Goal: Task Accomplishment & Management: Manage account settings

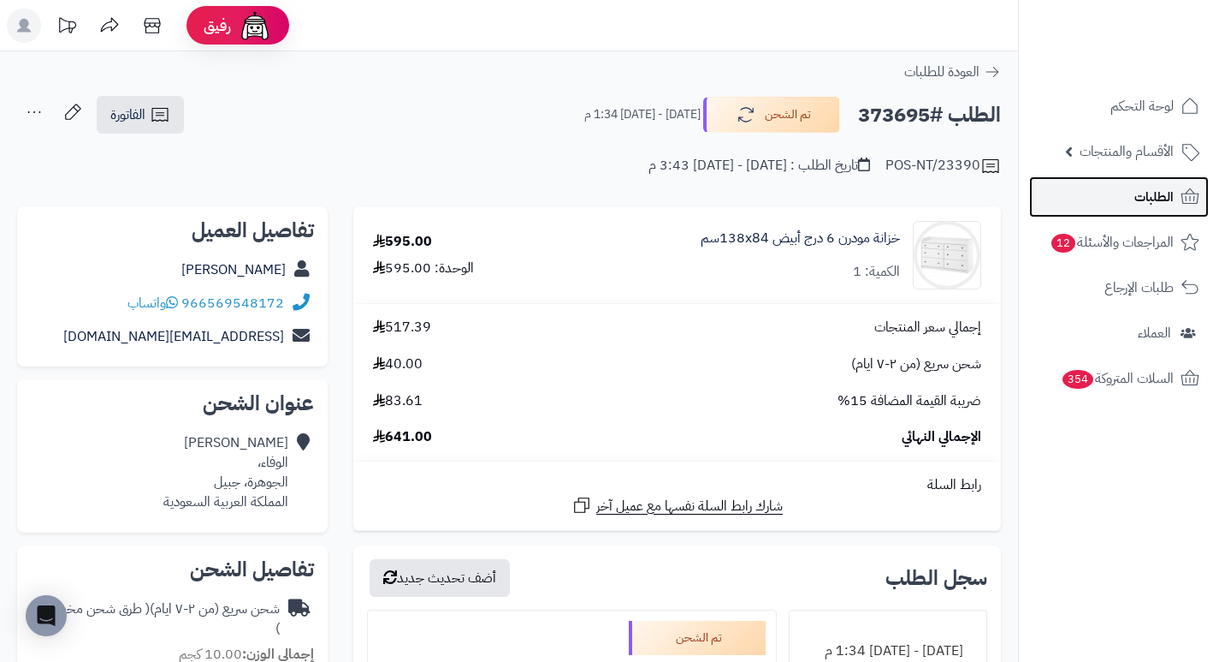
click at [1147, 203] on span "الطلبات" at bounding box center [1154, 197] width 39 height 24
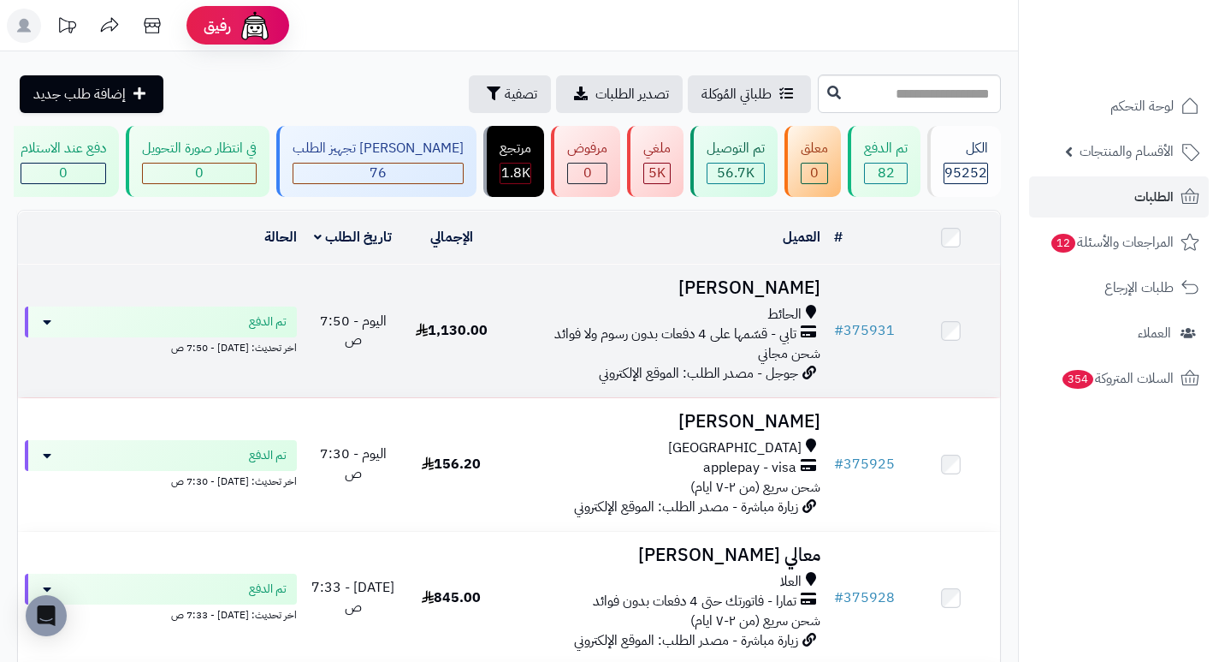
click at [804, 297] on h3 "[PERSON_NAME]" at bounding box center [663, 288] width 313 height 20
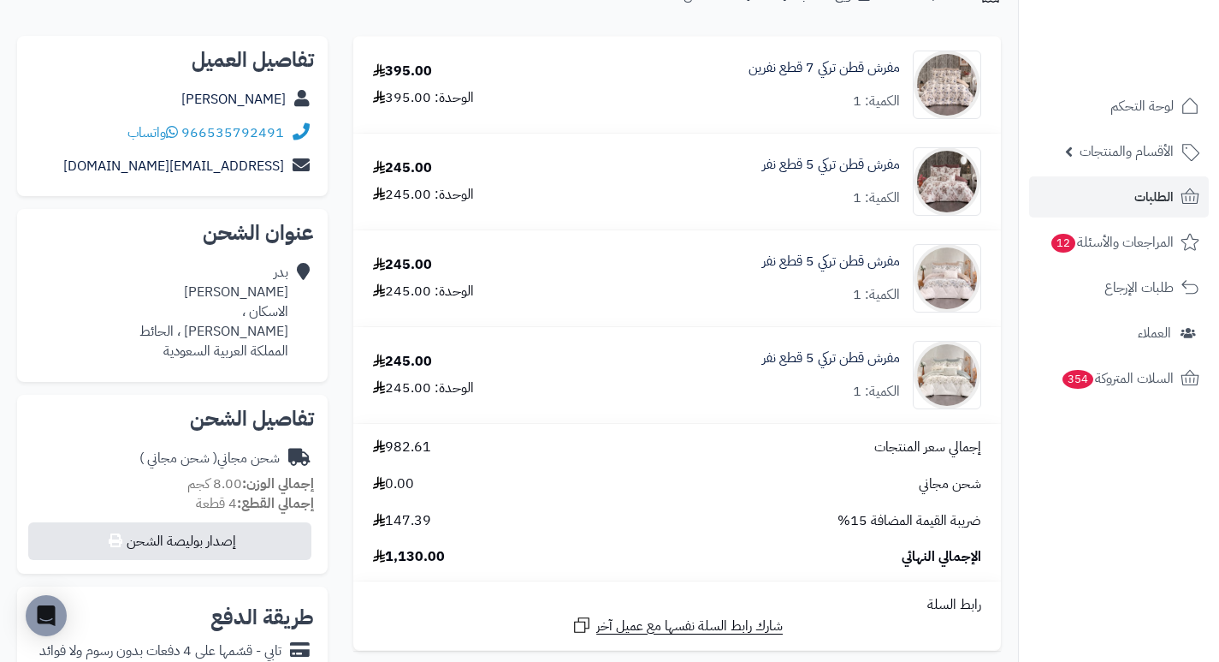
scroll to position [171, 0]
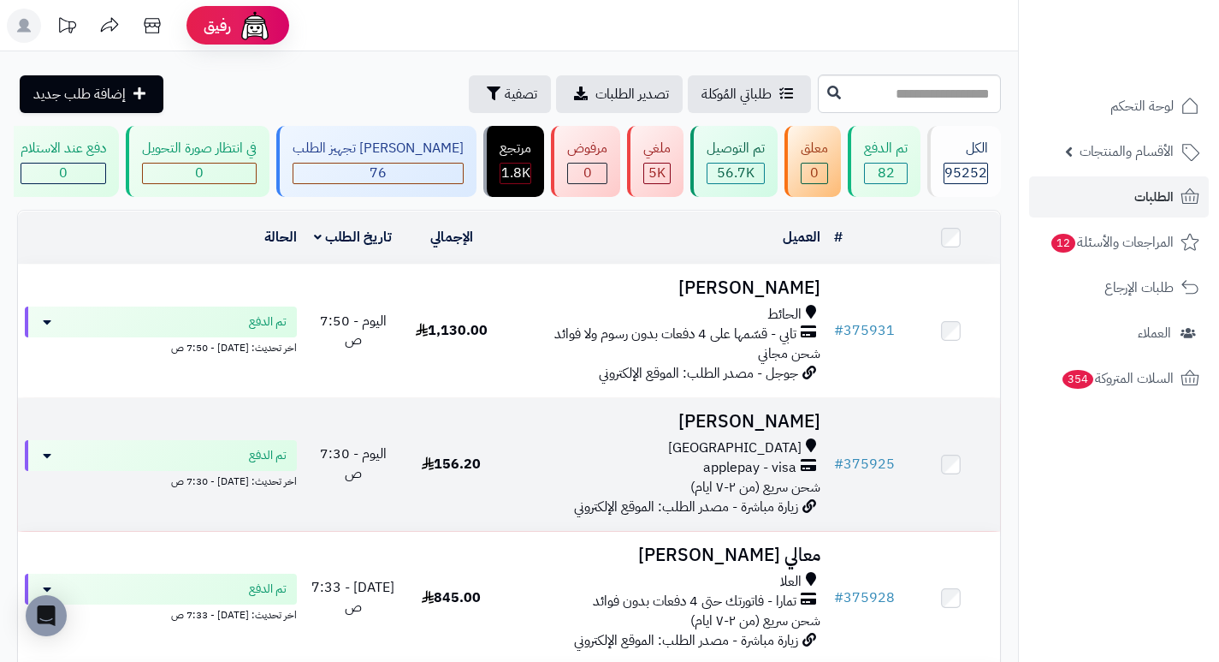
click at [780, 422] on h3 "تركي شهراني" at bounding box center [663, 422] width 313 height 20
click at [802, 431] on h3 "تركي شهراني" at bounding box center [663, 422] width 313 height 20
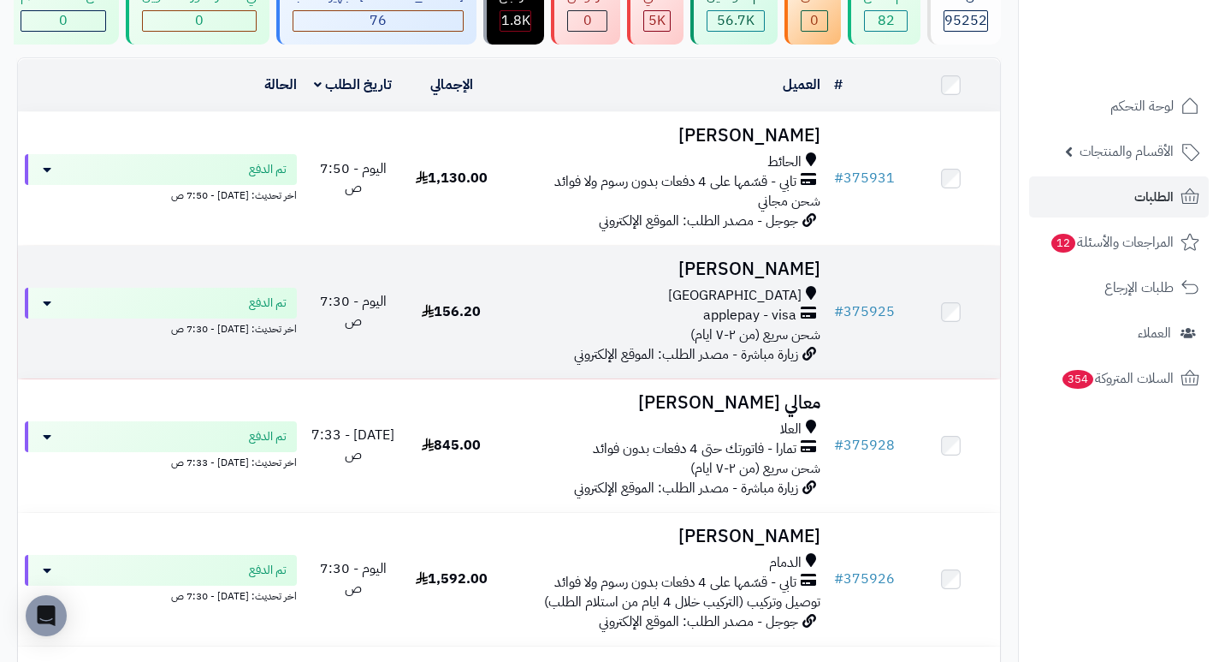
scroll to position [171, 0]
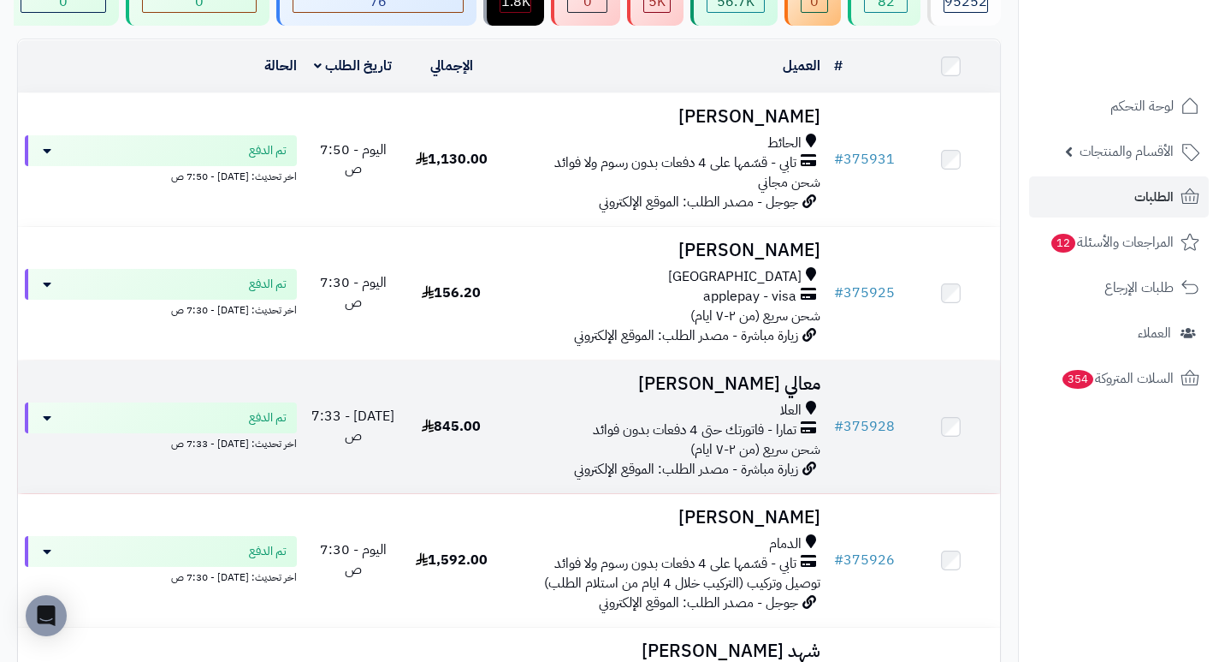
click at [776, 394] on h3 "معالي [PERSON_NAME]" at bounding box center [663, 384] width 313 height 20
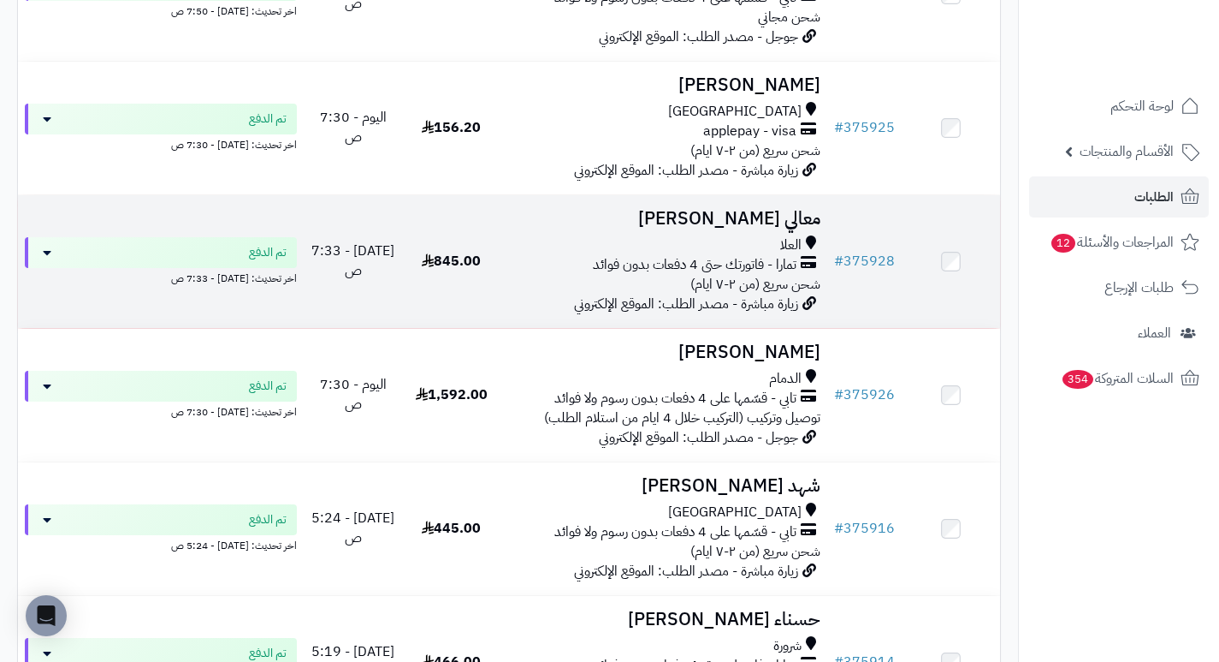
scroll to position [342, 0]
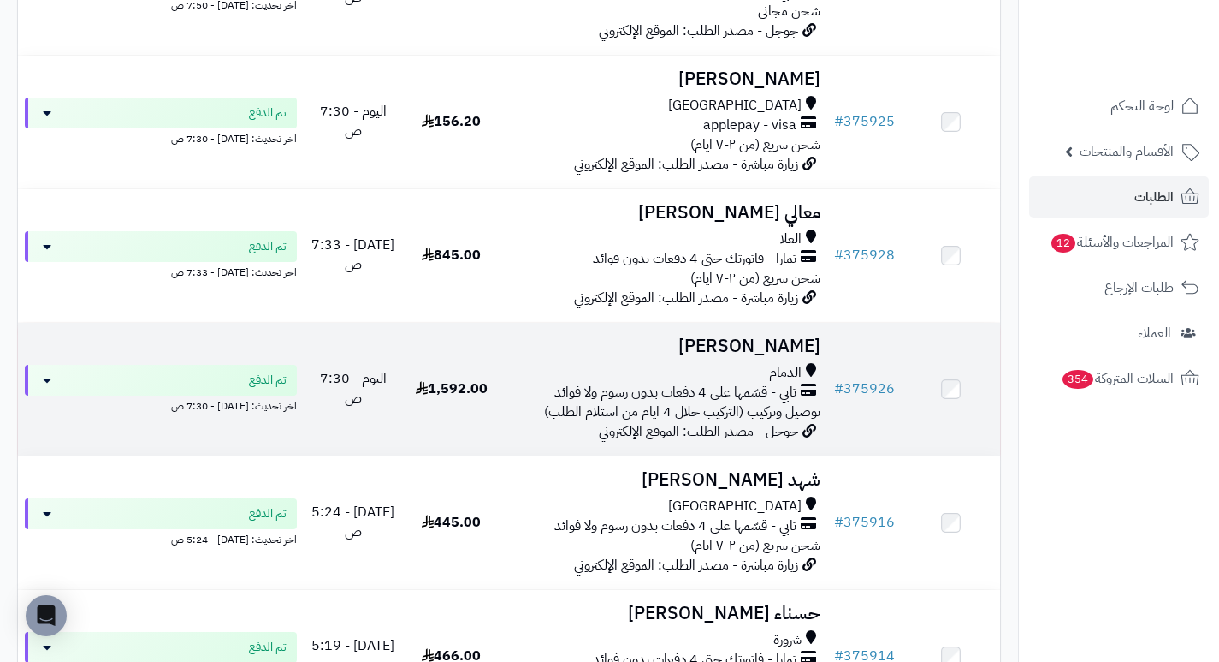
click at [781, 351] on h3 "عبدالمجيد الفيفي" at bounding box center [663, 346] width 313 height 20
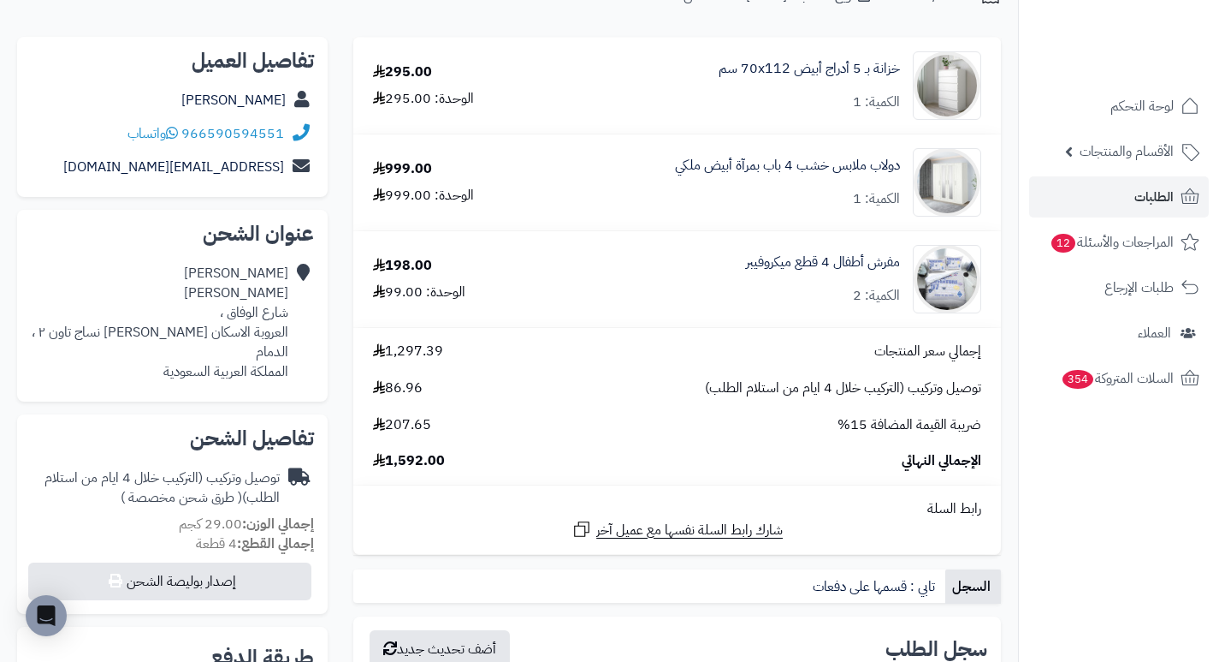
scroll to position [171, 0]
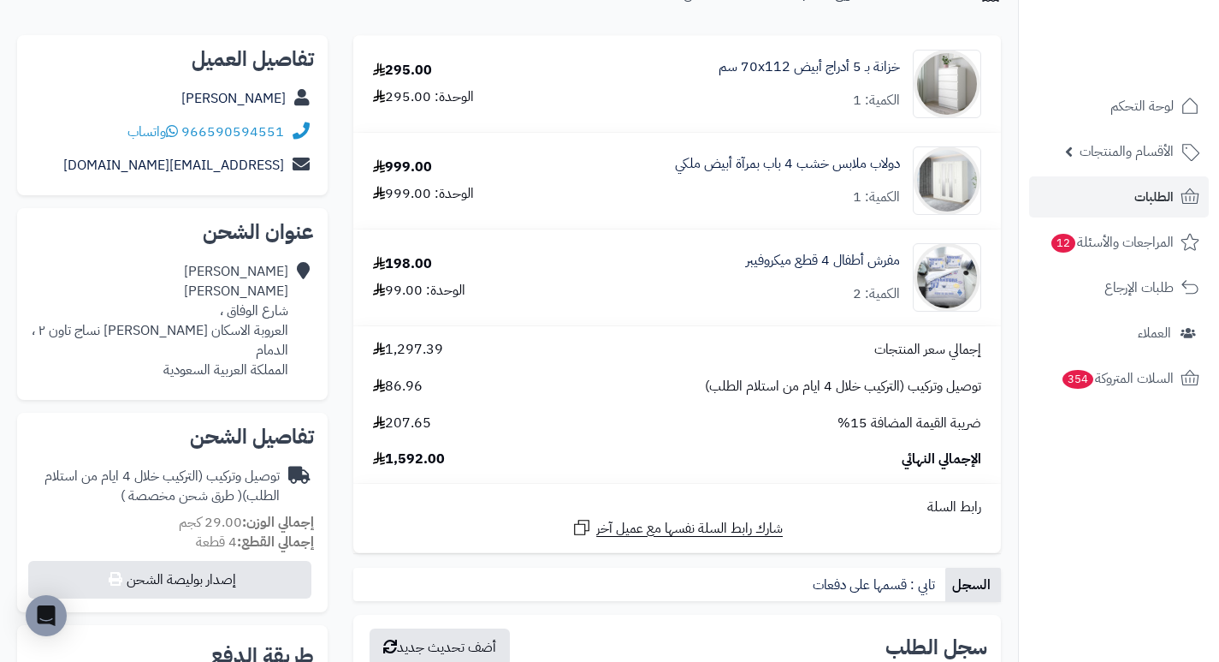
drag, startPoint x: 657, startPoint y: 212, endPoint x: 644, endPoint y: 227, distance: 19.4
click at [644, 227] on td "دولاب ملابس خشب 4 باب بمرآة أبيض ملكي الكمية: 1" at bounding box center [771, 181] width 460 height 96
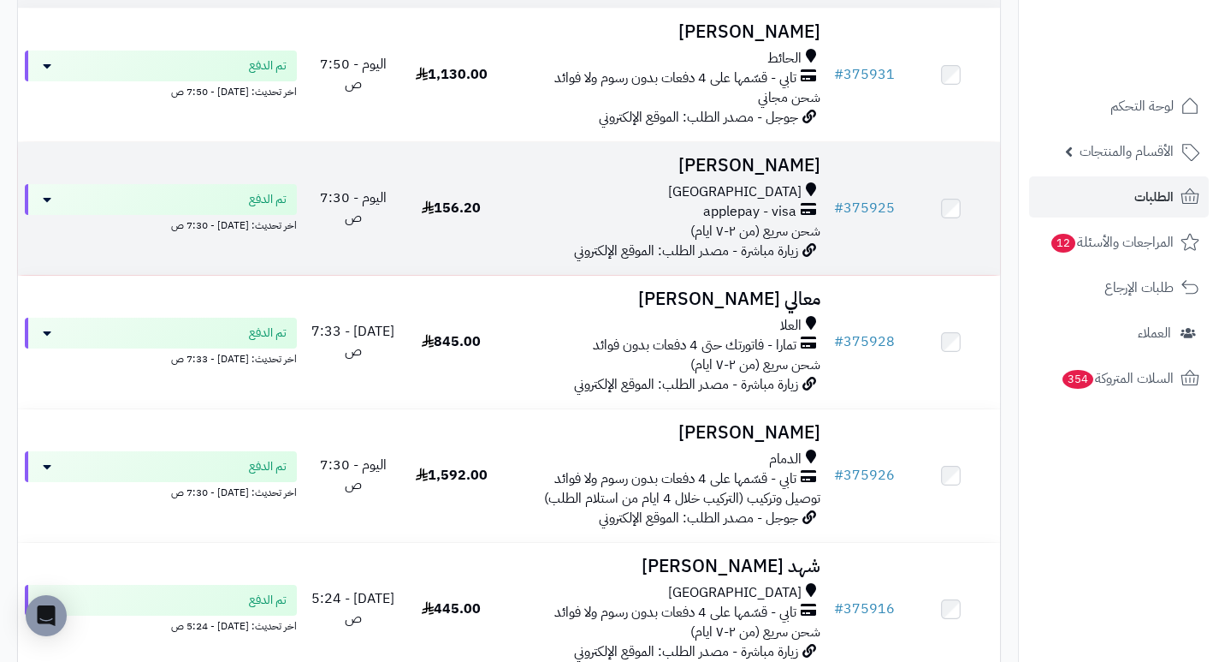
scroll to position [257, 0]
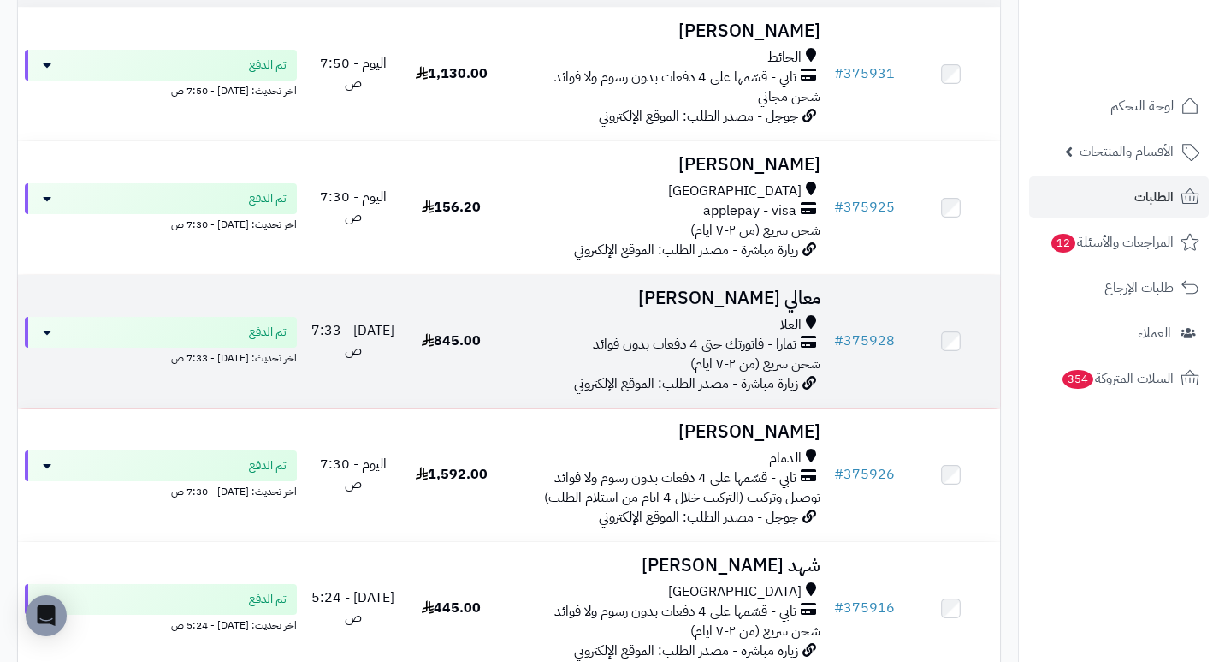
click at [777, 308] on h3 "معالي [PERSON_NAME]" at bounding box center [663, 298] width 313 height 20
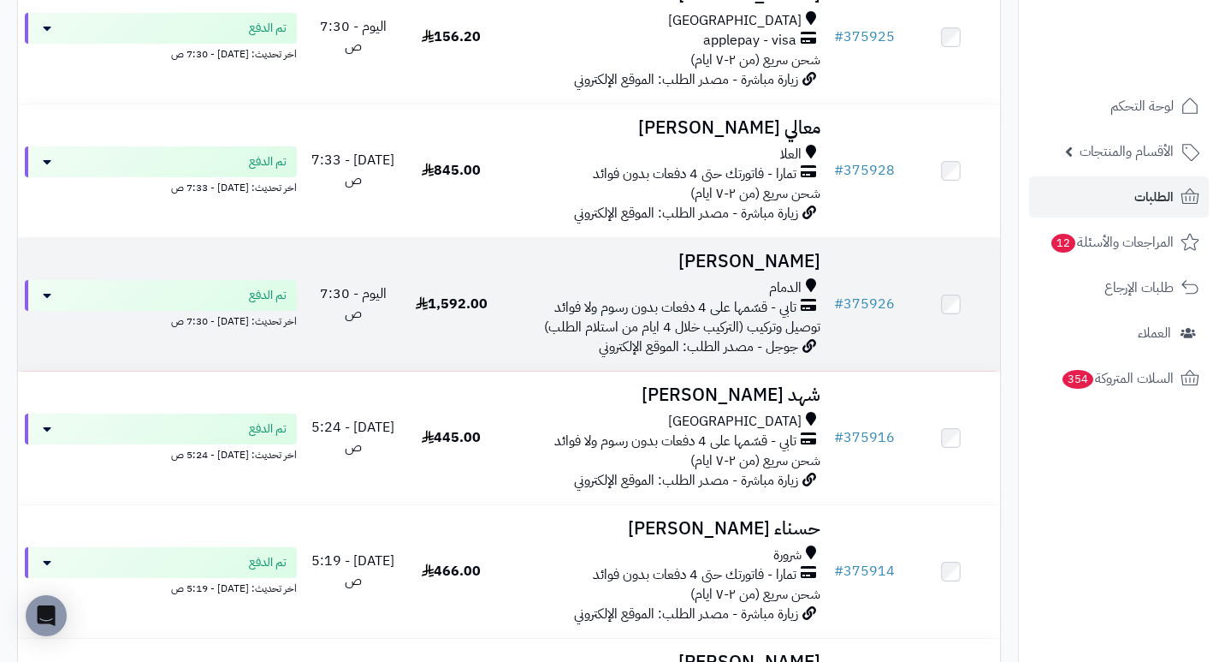
scroll to position [428, 0]
click at [775, 270] on h3 "عبدالمجيد الفيفي" at bounding box center [663, 261] width 313 height 20
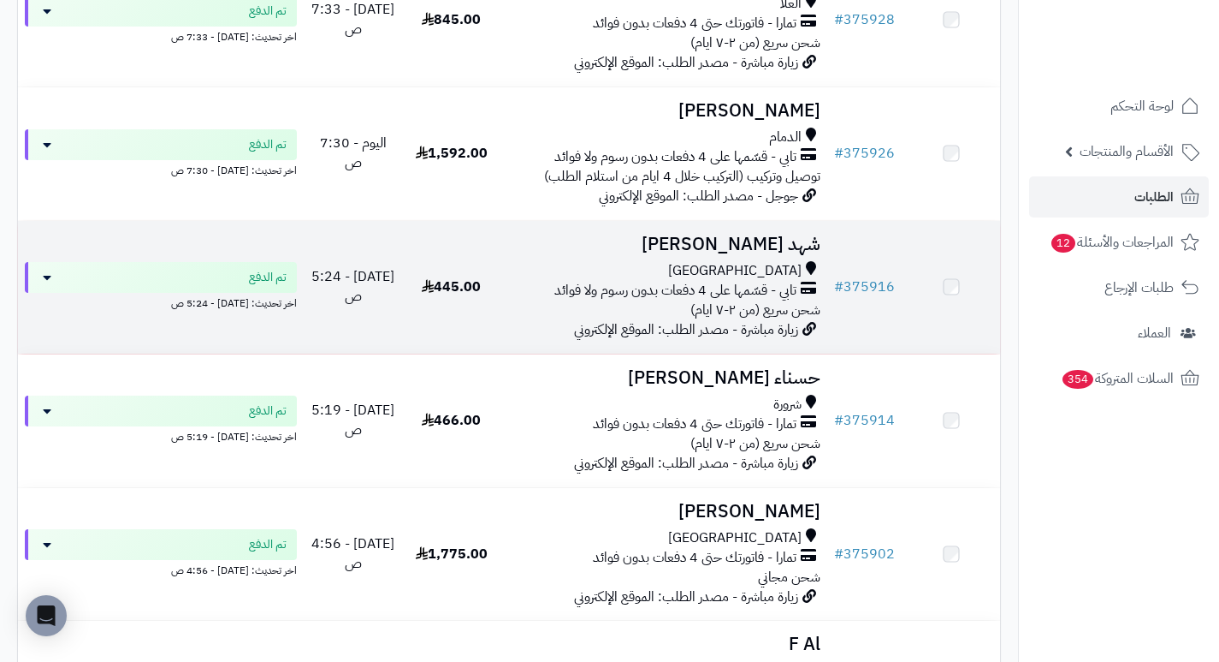
scroll to position [685, 0]
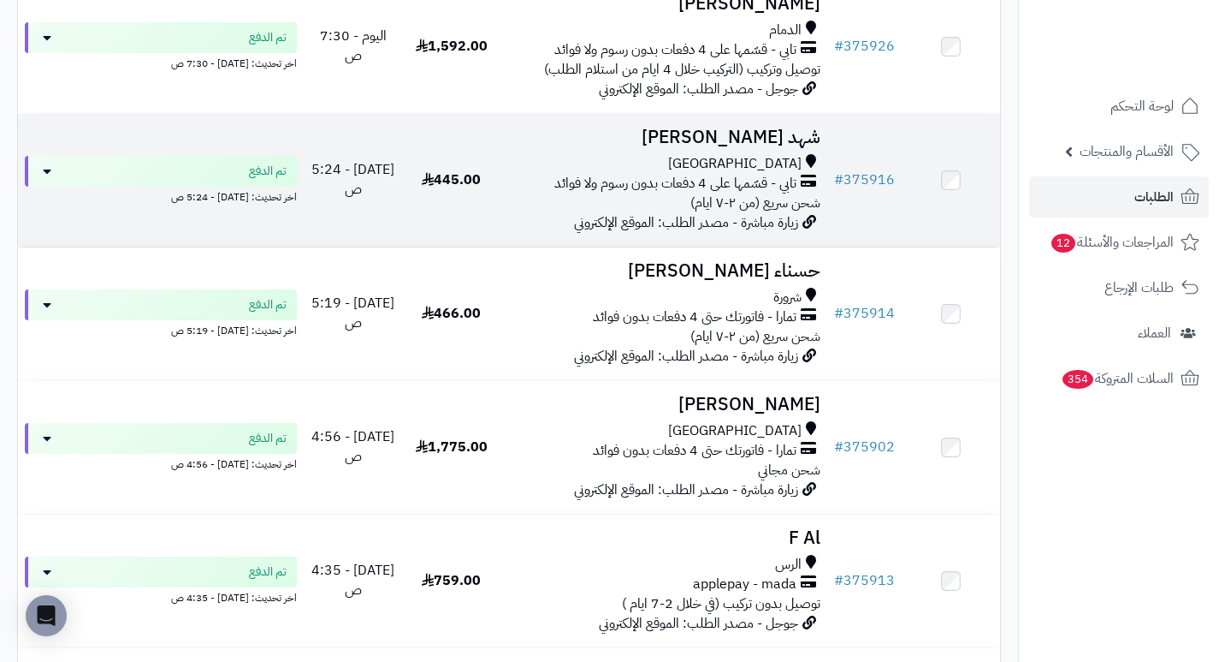
click at [804, 147] on h3 "شهد خالد" at bounding box center [663, 138] width 313 height 20
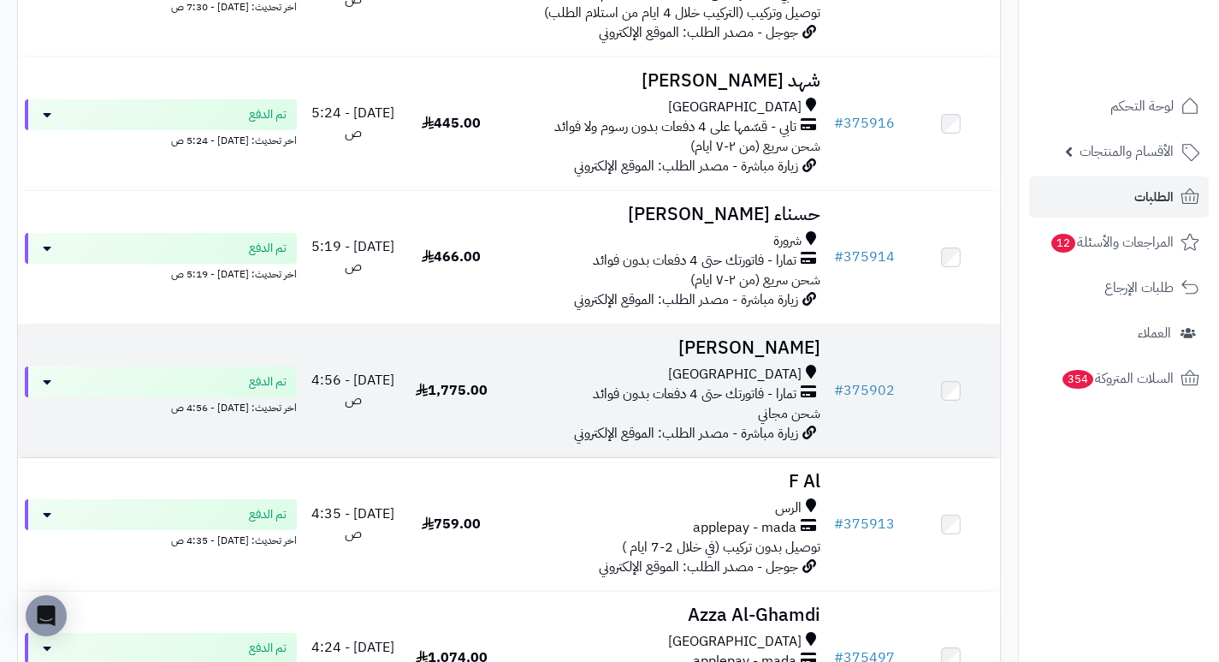
scroll to position [856, 0]
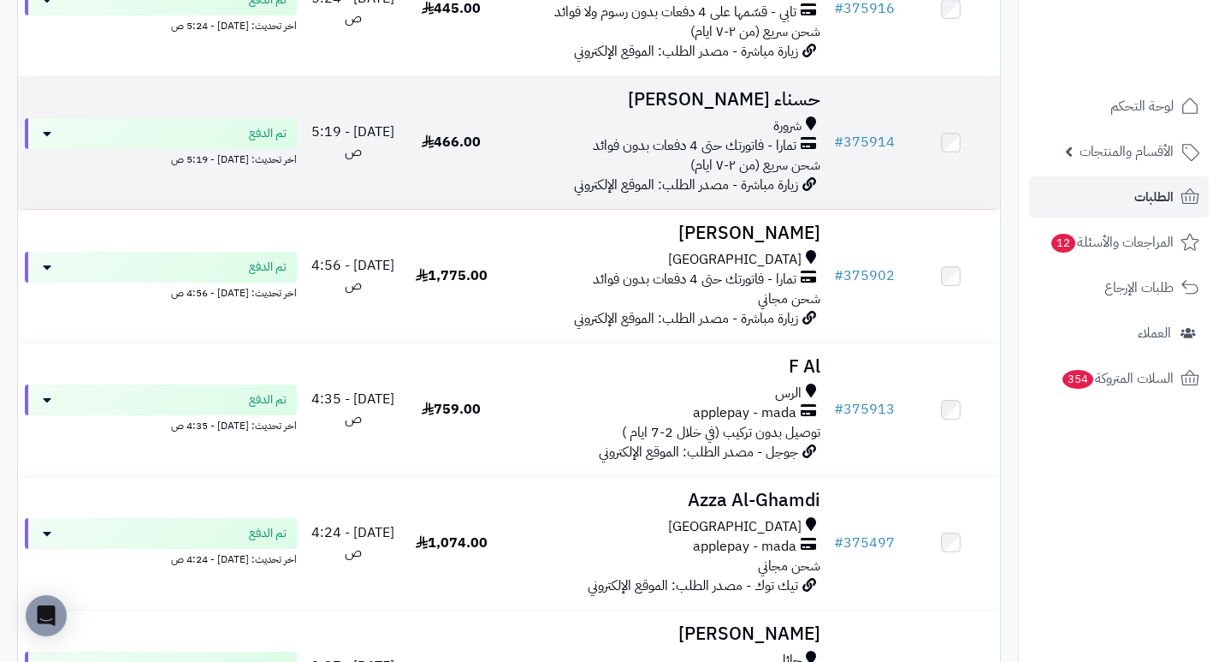
click at [797, 110] on h3 "حسناء [PERSON_NAME]" at bounding box center [663, 100] width 313 height 20
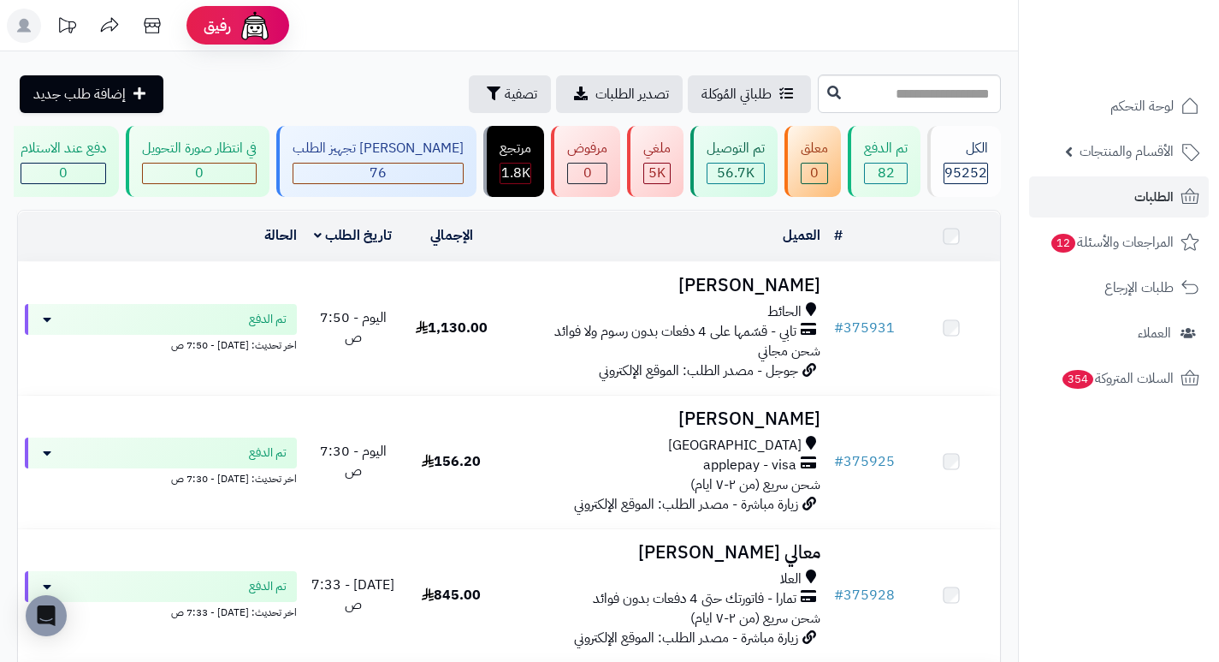
scroll to position [856, 0]
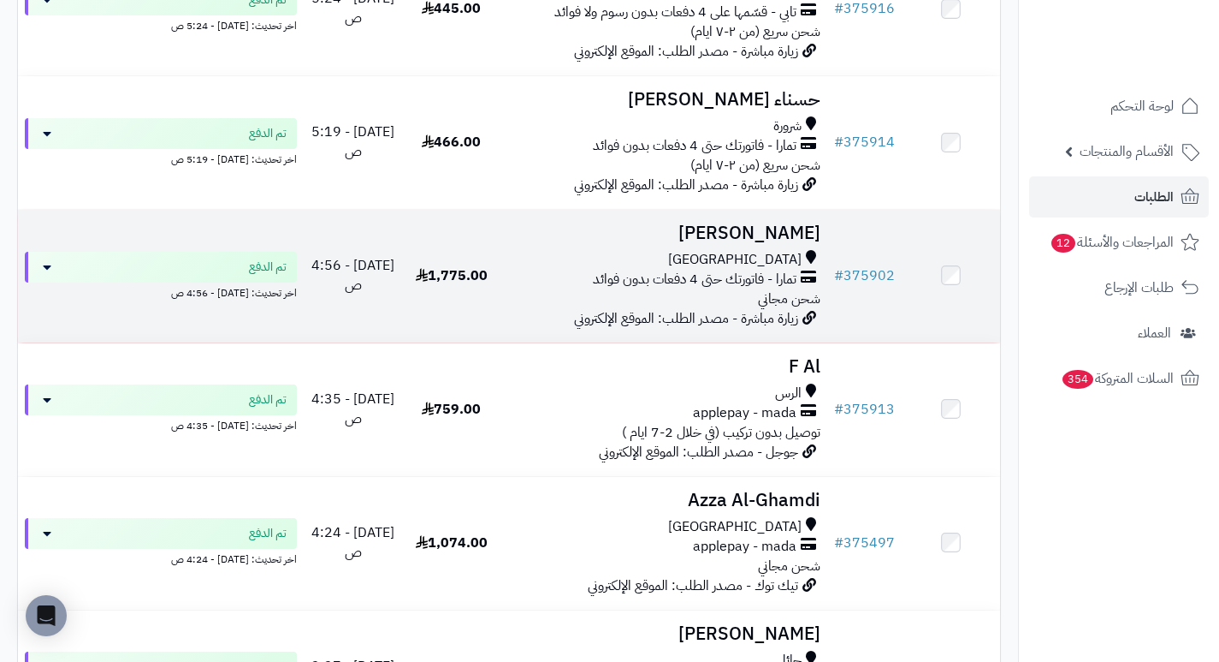
click at [762, 240] on h3 "[PERSON_NAME]" at bounding box center [663, 233] width 313 height 20
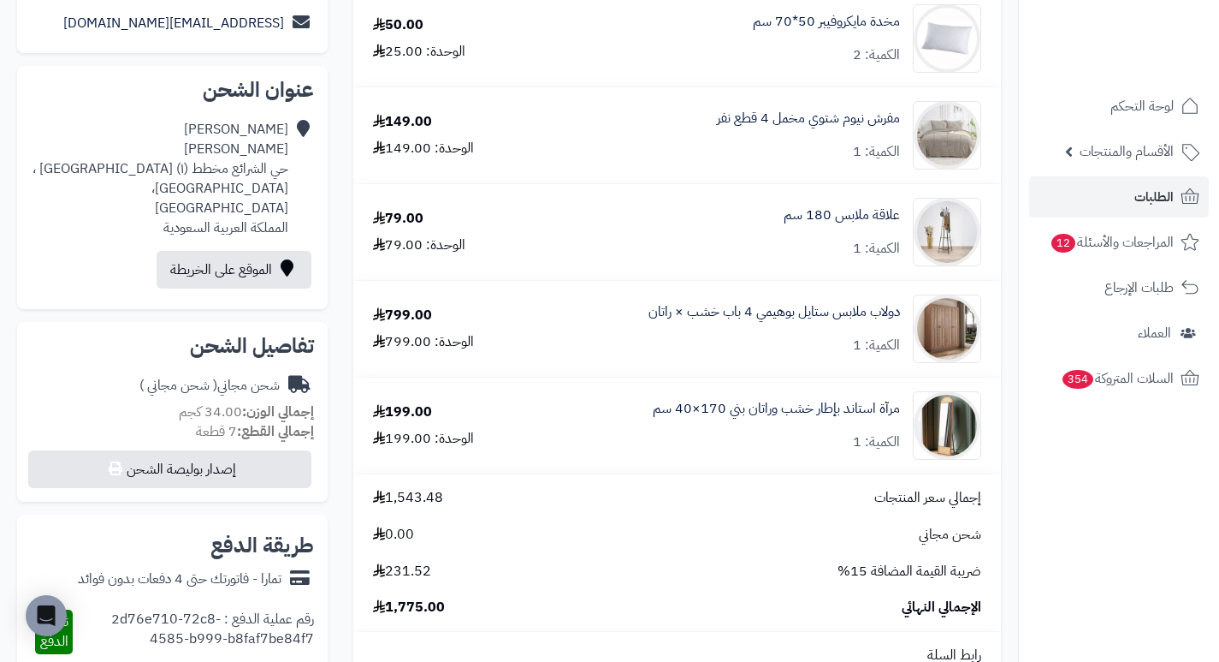
scroll to position [342, 0]
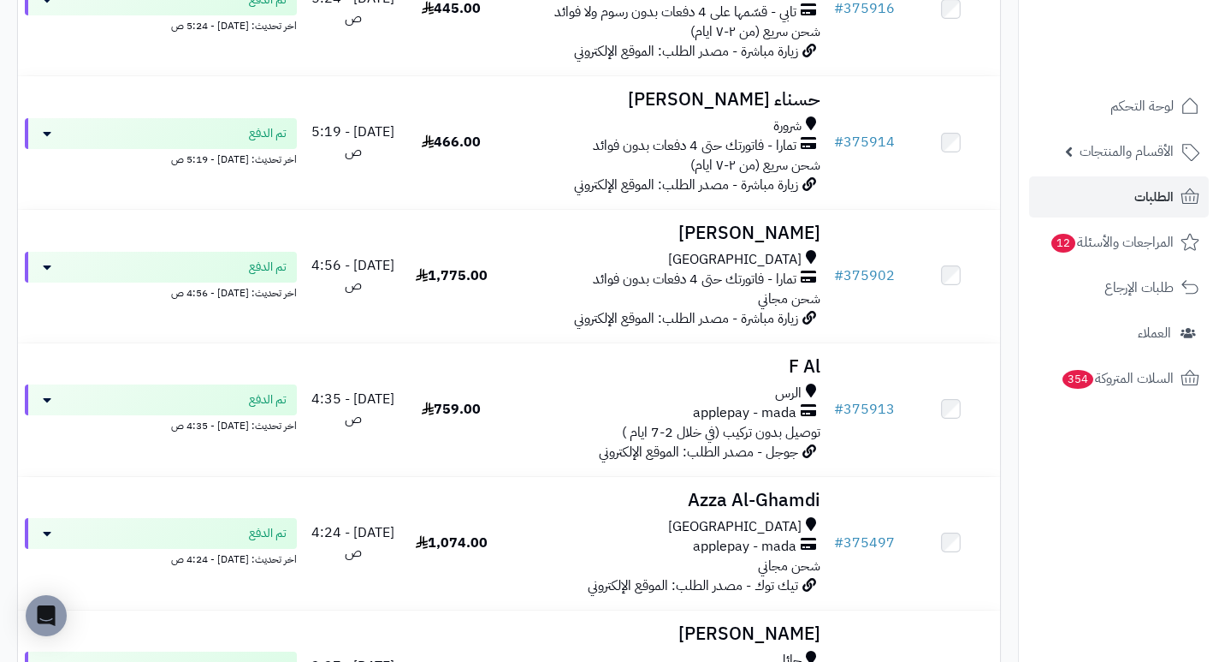
scroll to position [941, 0]
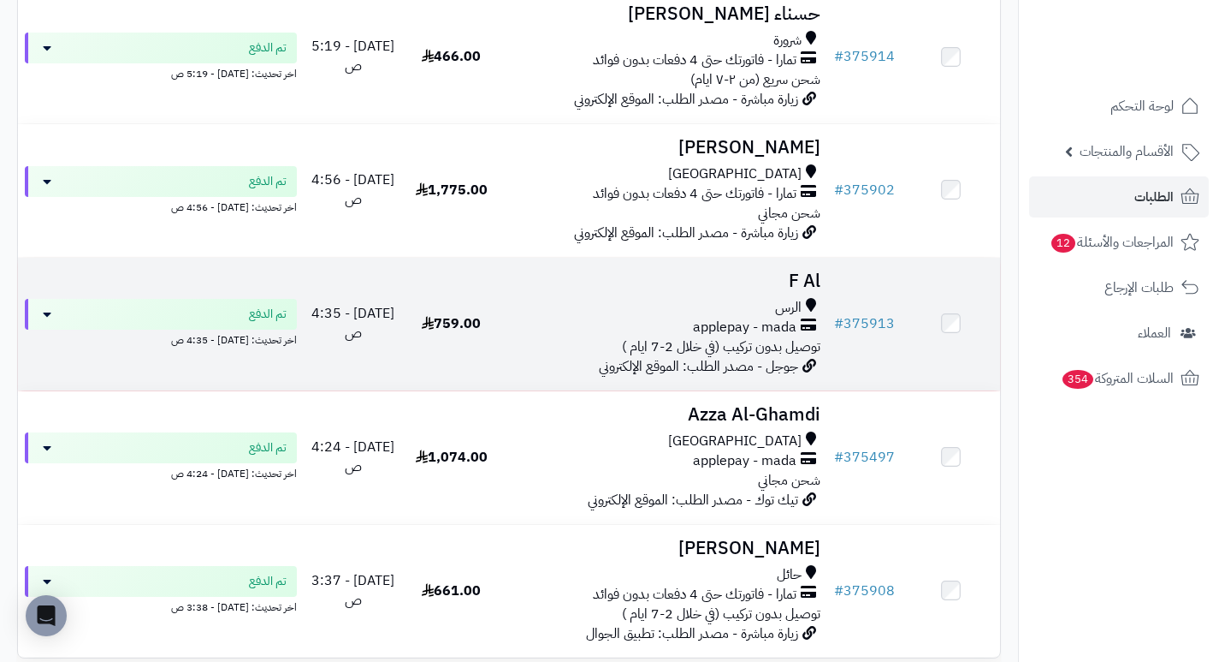
click at [798, 291] on h3 "F Al" at bounding box center [663, 281] width 313 height 20
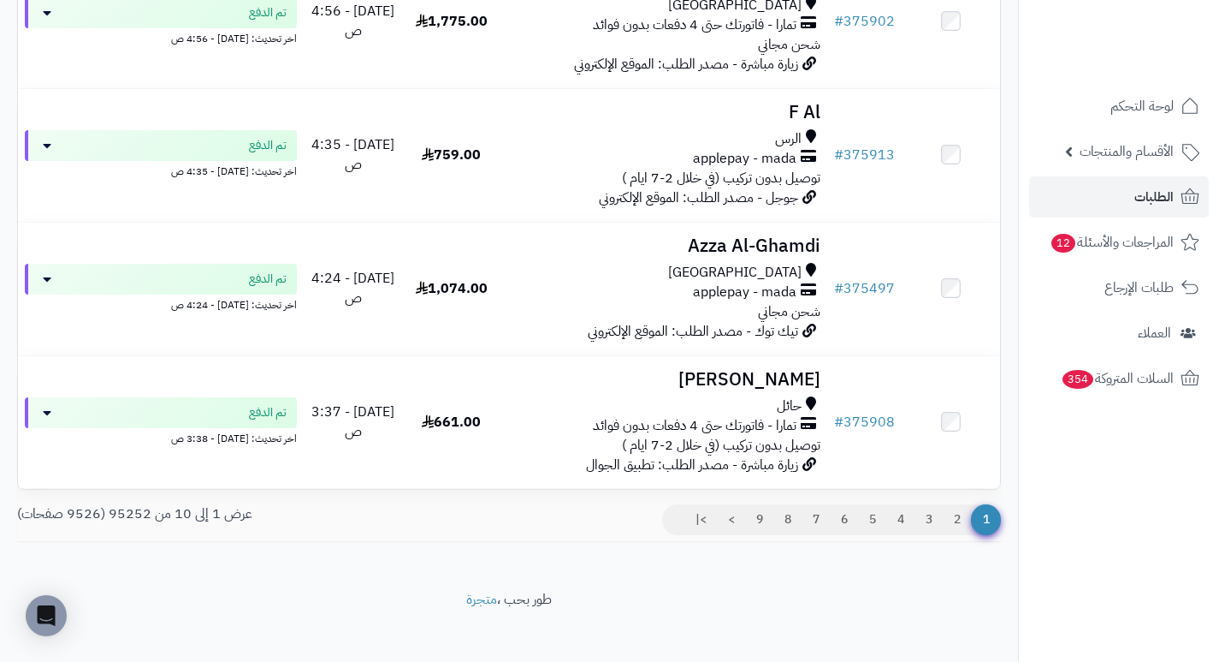
scroll to position [1113, 0]
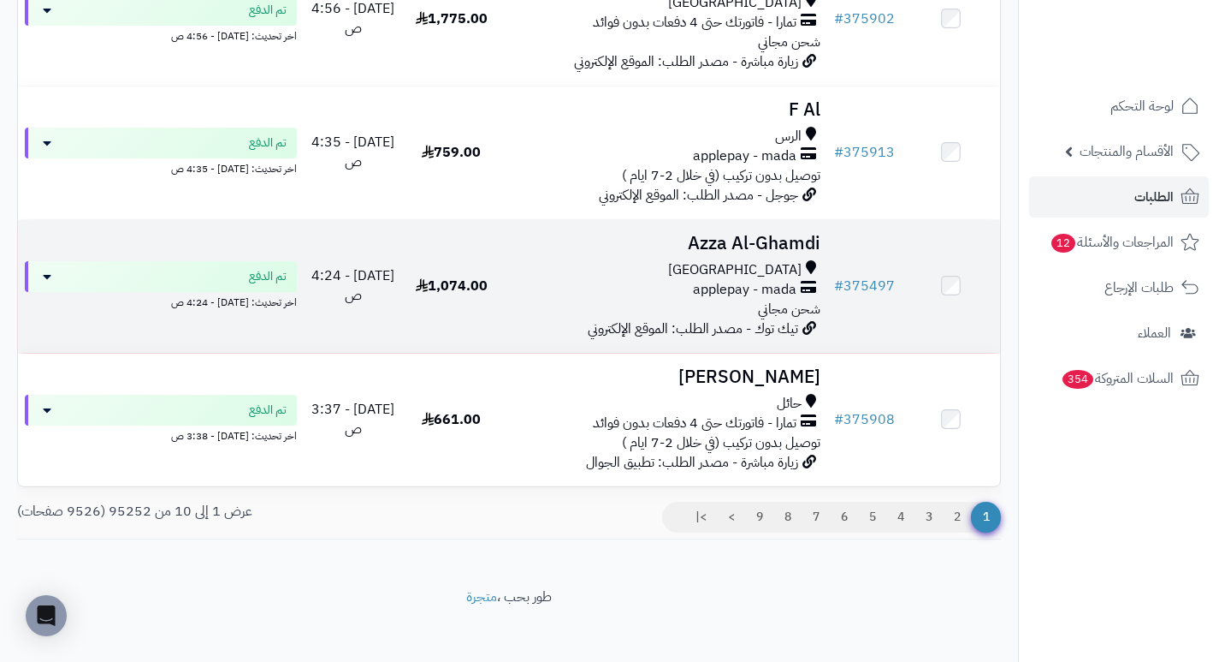
click at [745, 246] on h3 "Azza Al-Ghamdi" at bounding box center [663, 244] width 313 height 20
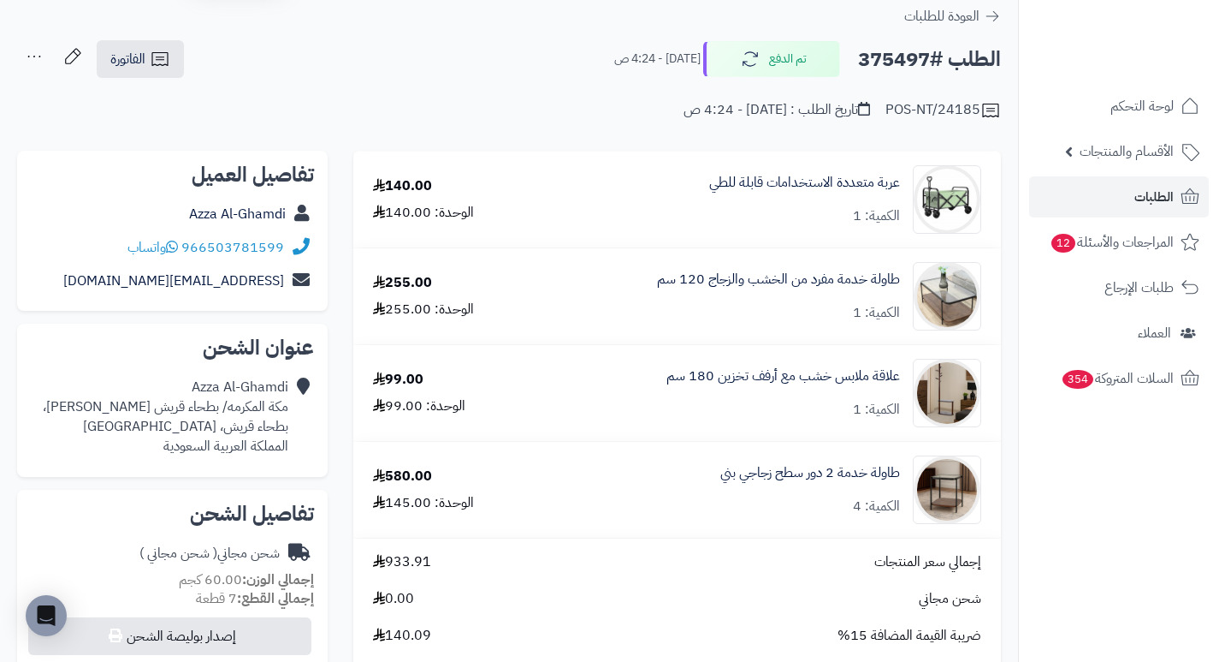
scroll to position [86, 0]
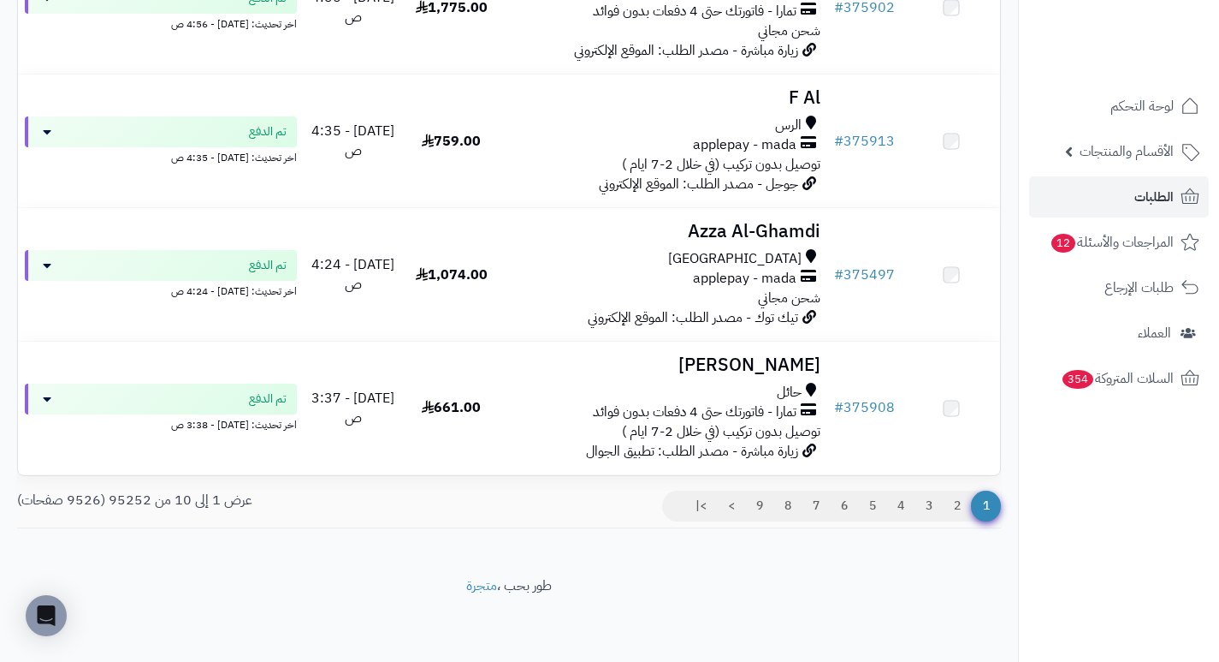
scroll to position [1134, 0]
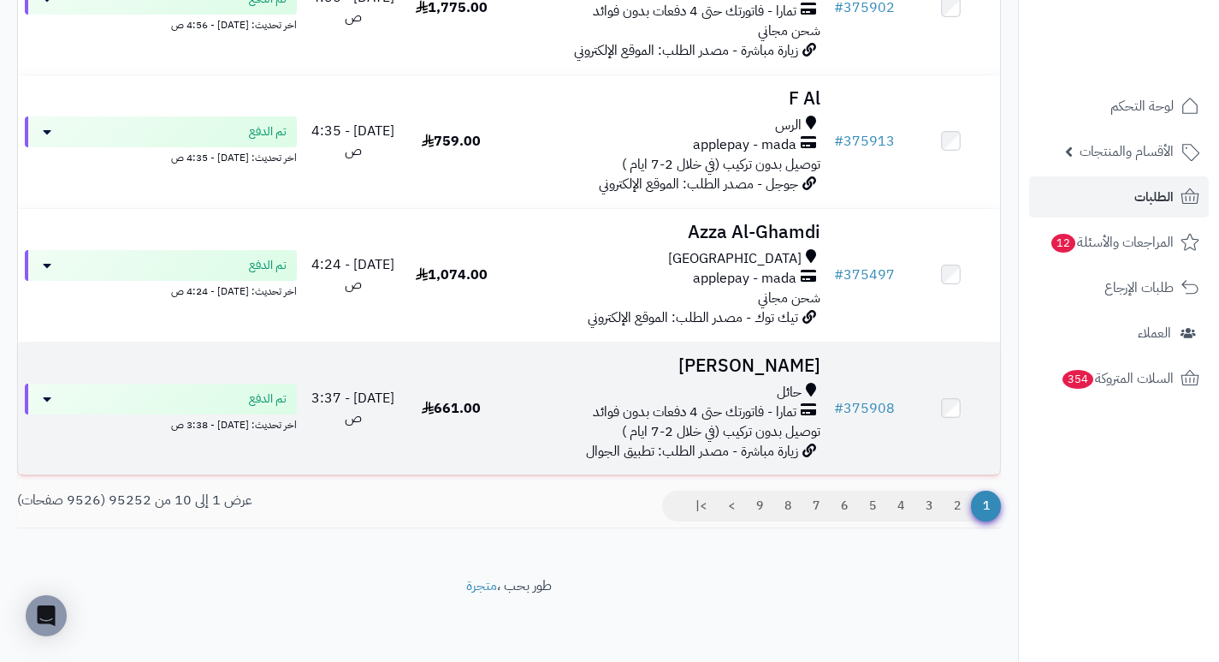
click at [788, 368] on h3 "موضي محمد" at bounding box center [663, 366] width 313 height 20
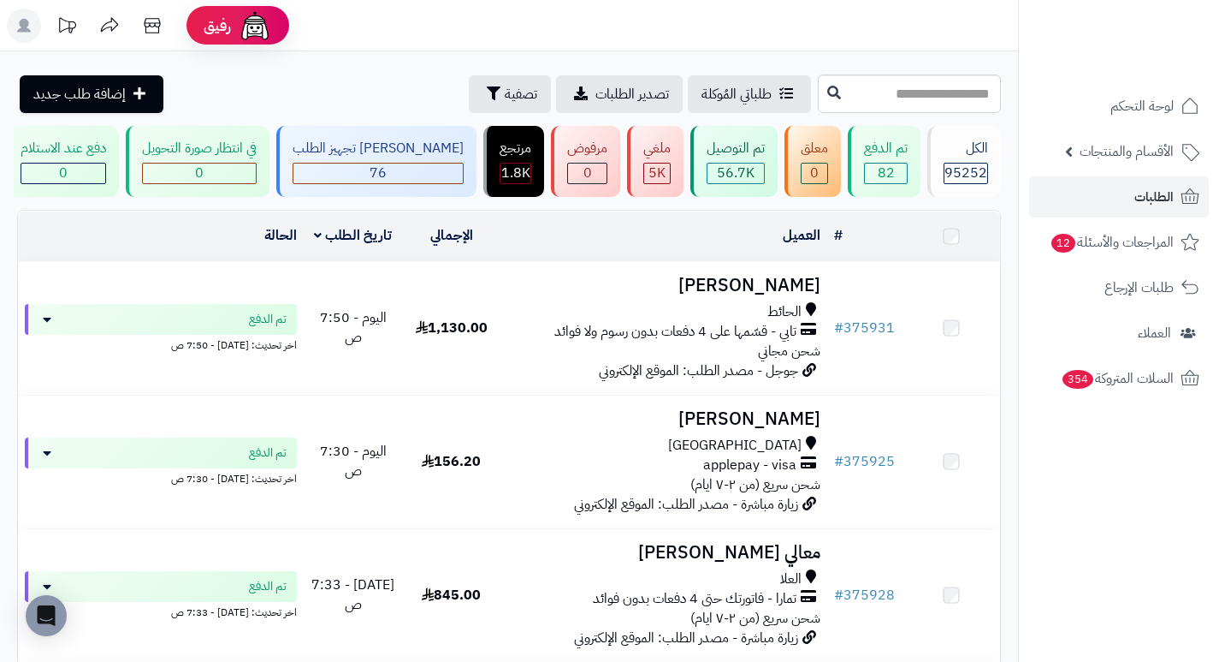
scroll to position [1134, 0]
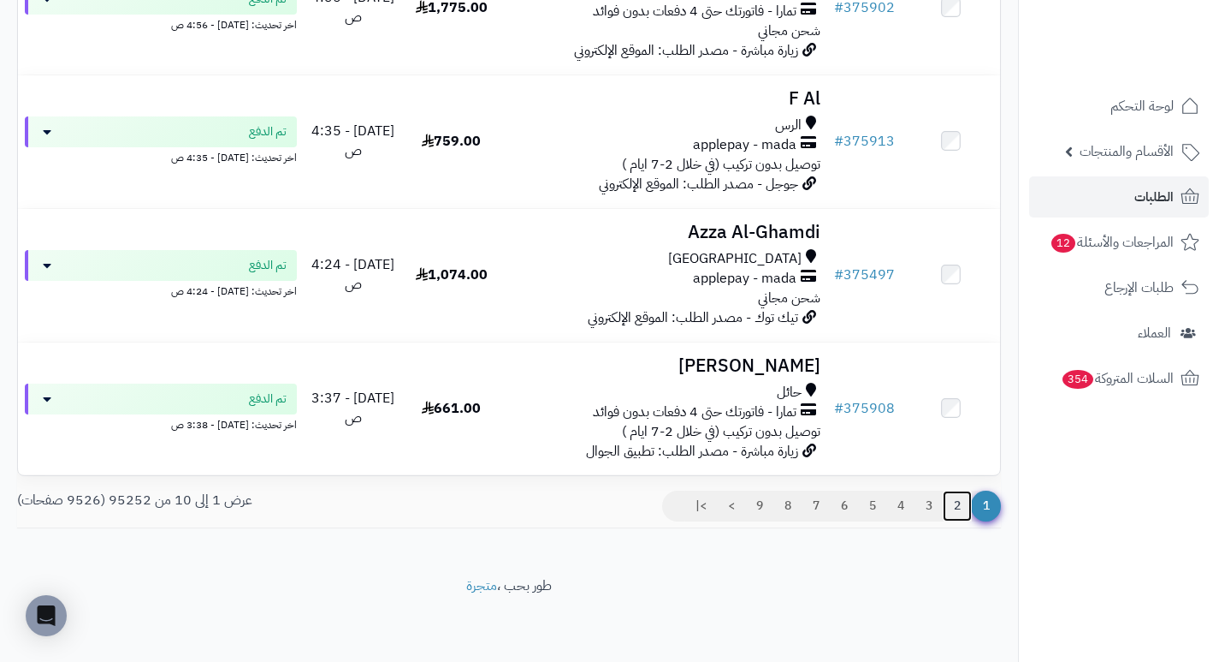
click at [957, 505] on link "2" at bounding box center [957, 505] width 29 height 31
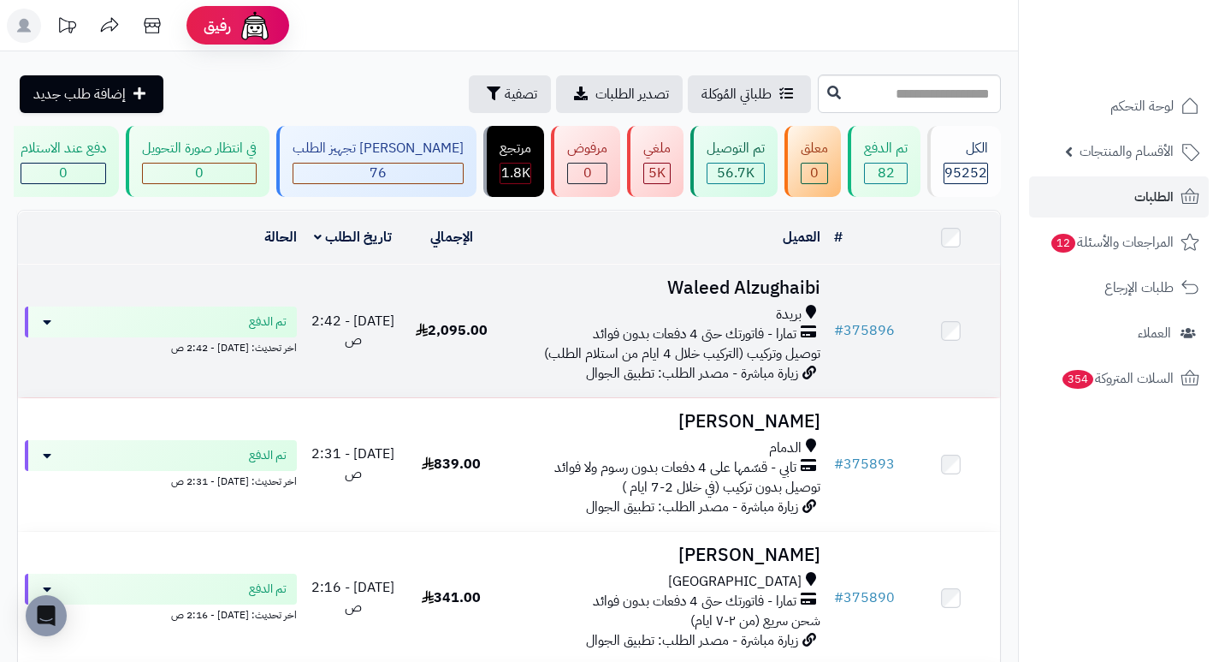
click at [761, 298] on h3 "Waleed Alzughaibi" at bounding box center [663, 288] width 313 height 20
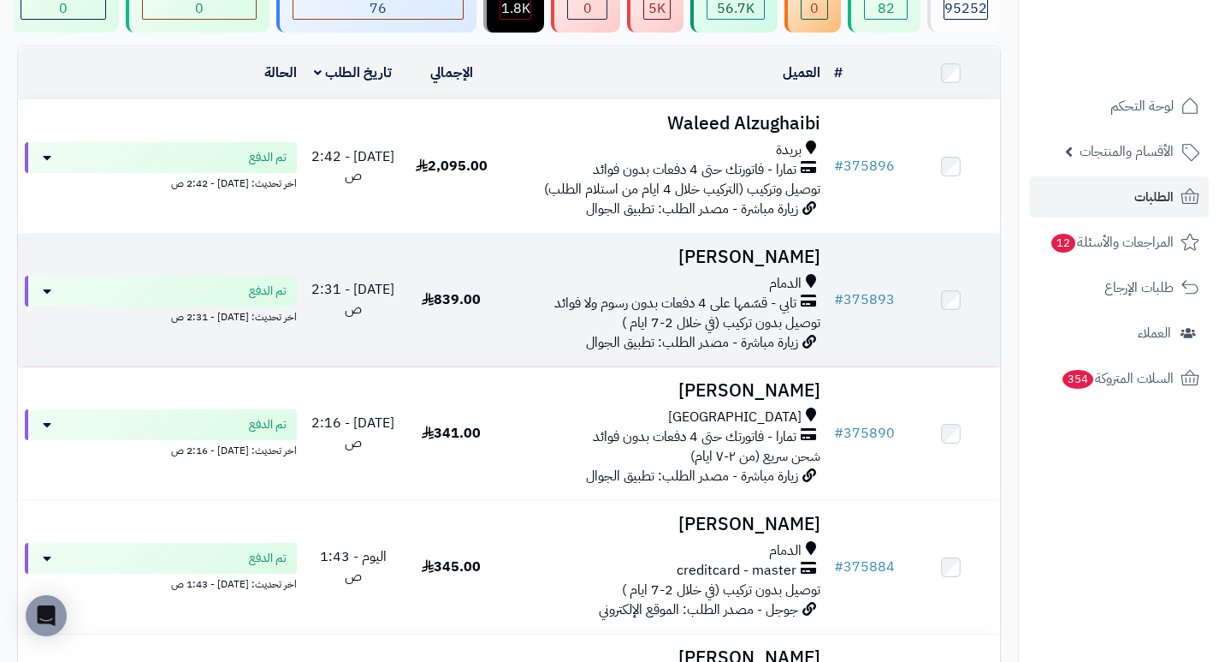
scroll to position [171, 0]
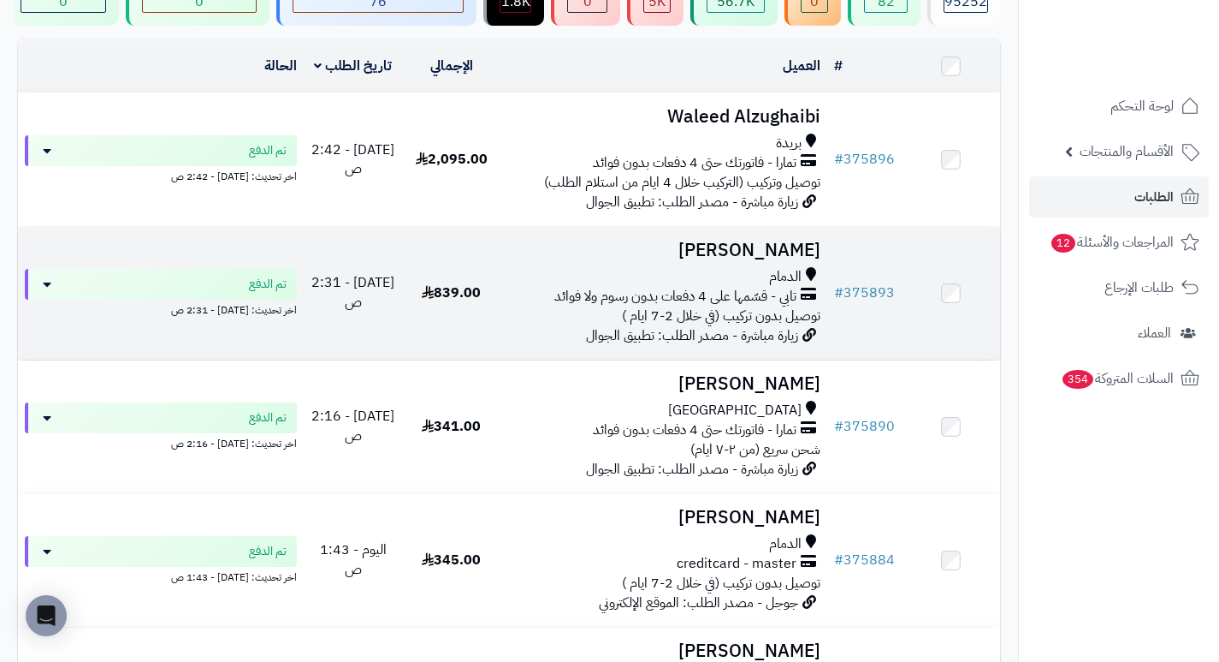
click at [774, 260] on h3 "[PERSON_NAME]" at bounding box center [663, 250] width 313 height 20
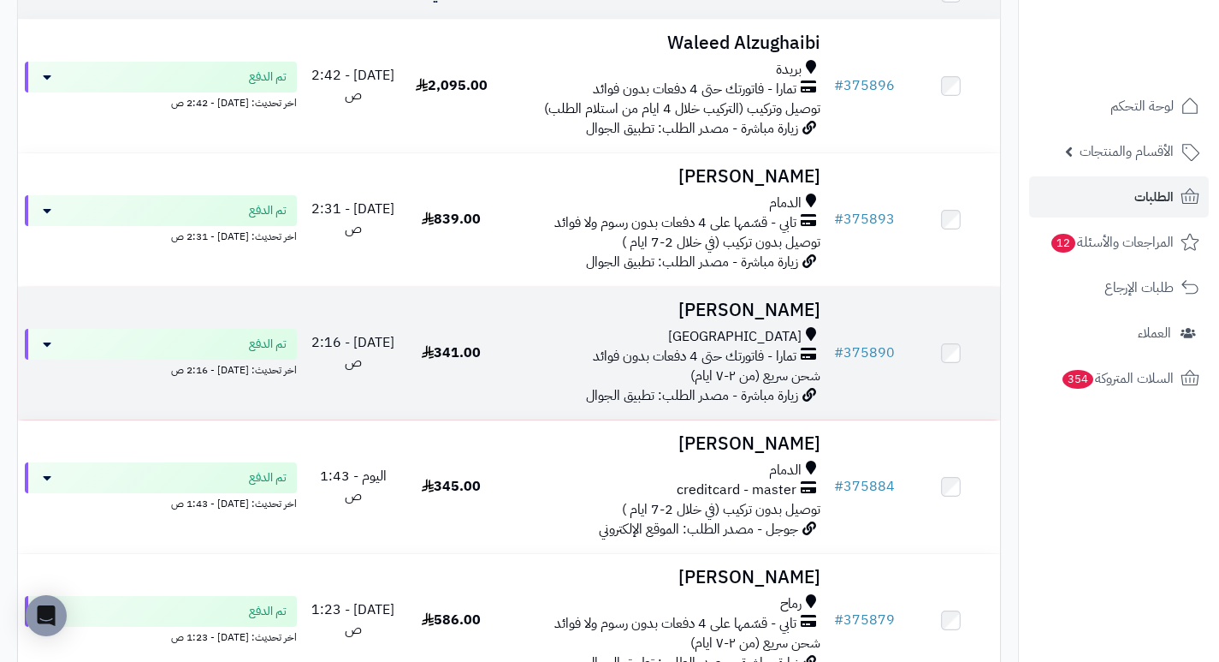
scroll to position [342, 0]
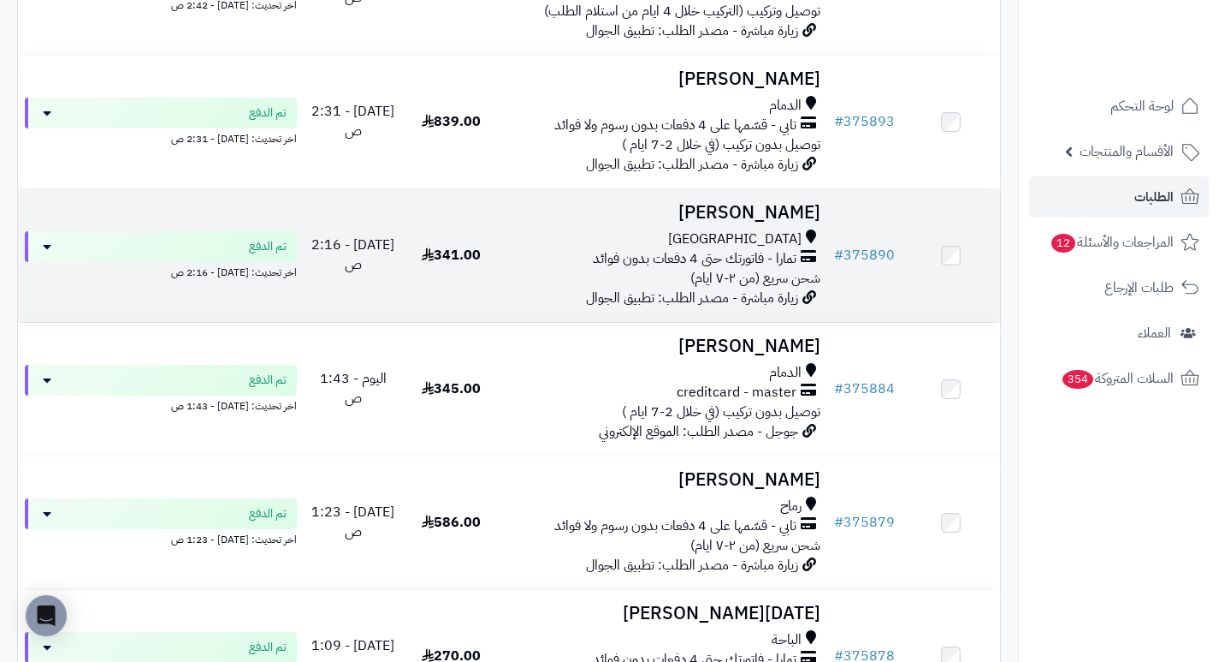
click at [782, 223] on h3 "[PERSON_NAME]" at bounding box center [663, 213] width 313 height 20
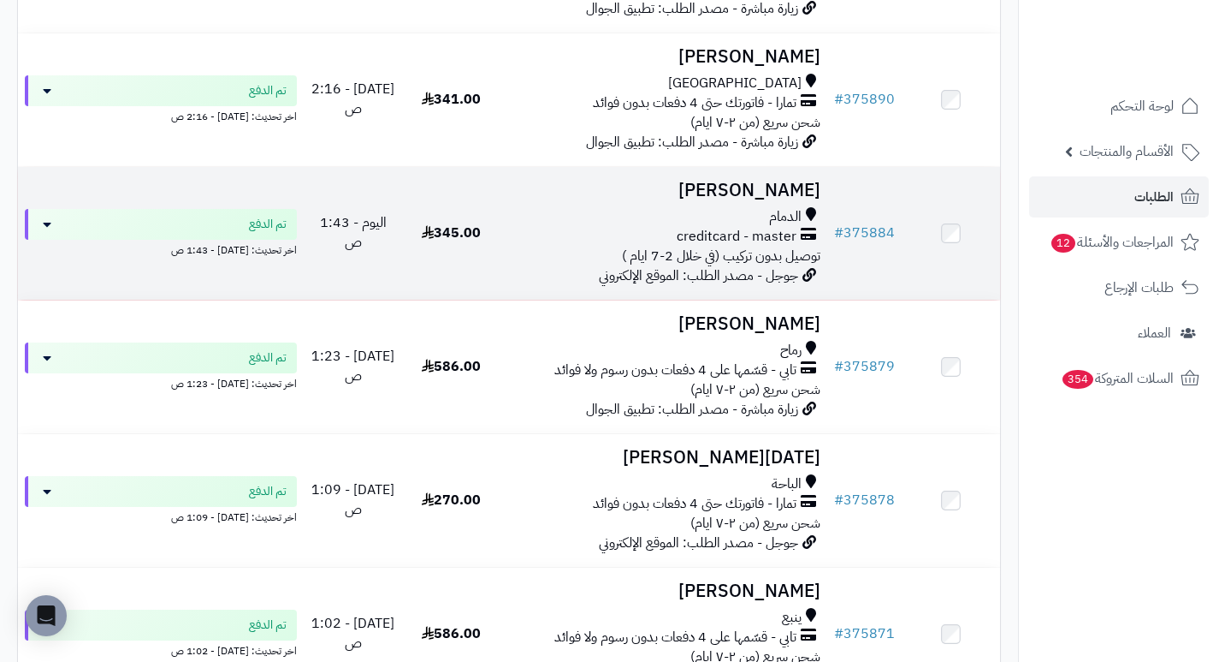
scroll to position [513, 0]
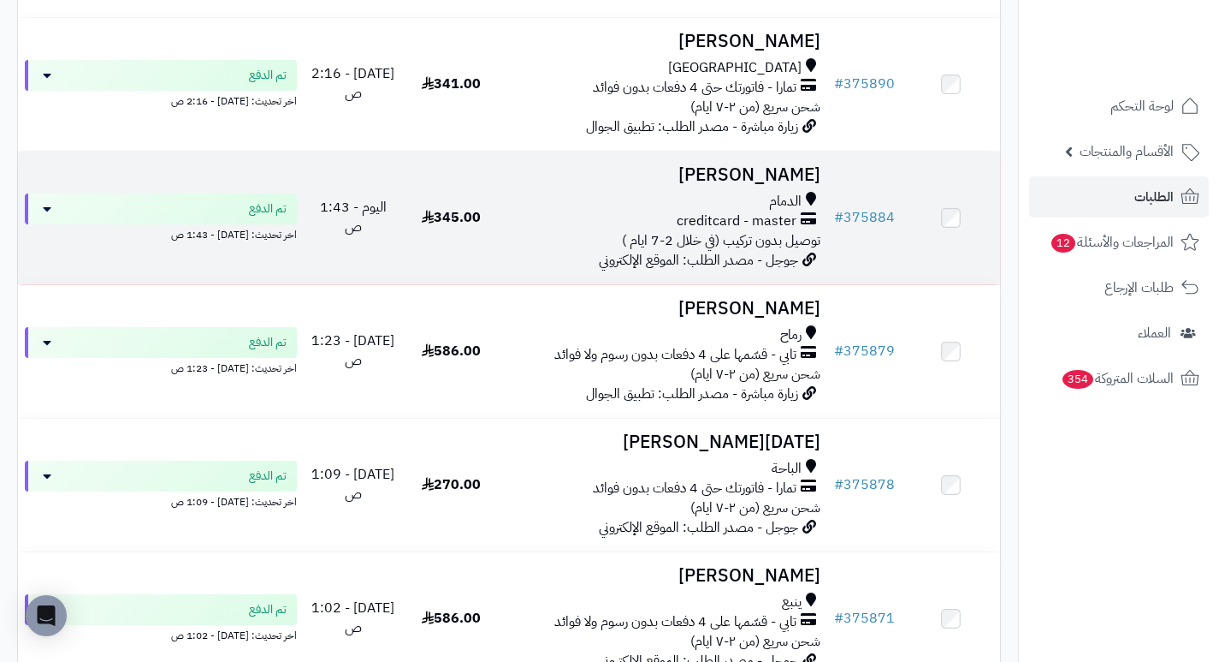
click at [792, 185] on h3 "[PERSON_NAME]" at bounding box center [663, 175] width 313 height 20
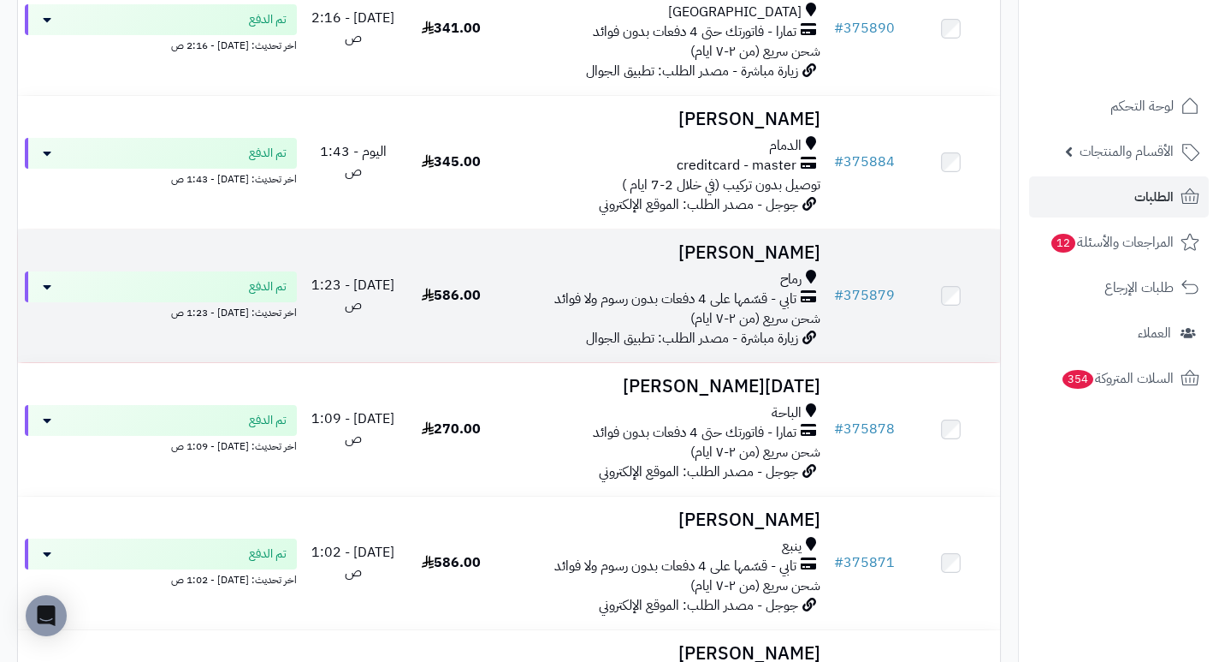
scroll to position [599, 0]
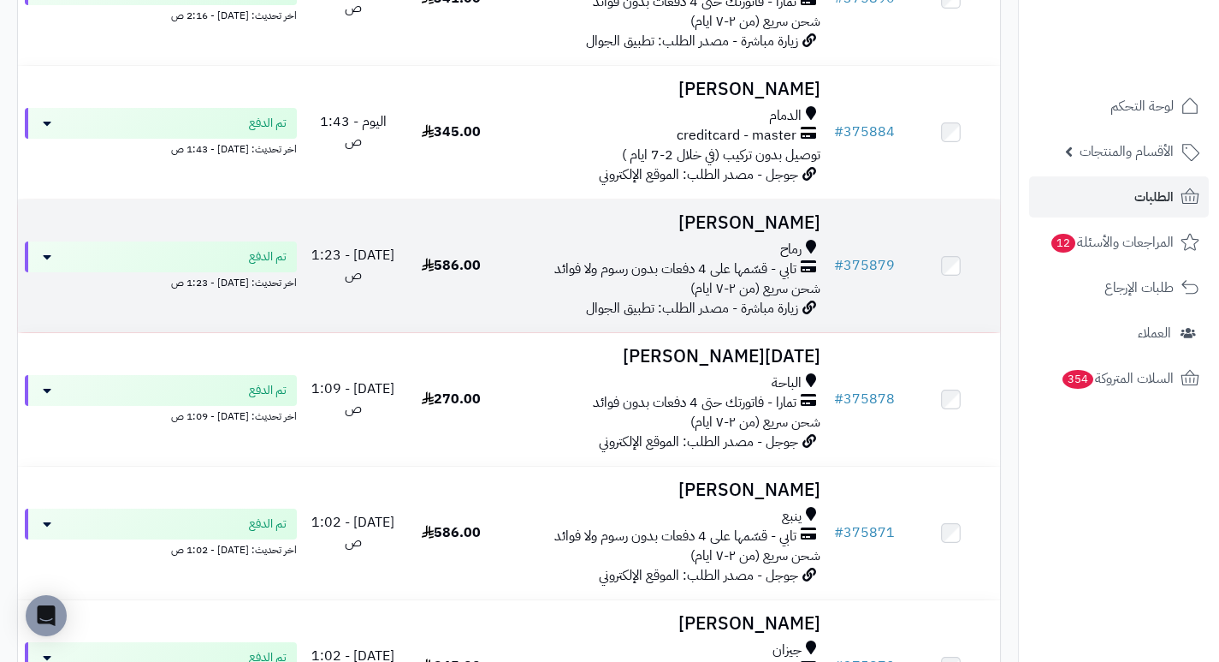
click at [753, 232] on h3 "[PERSON_NAME]" at bounding box center [663, 223] width 313 height 20
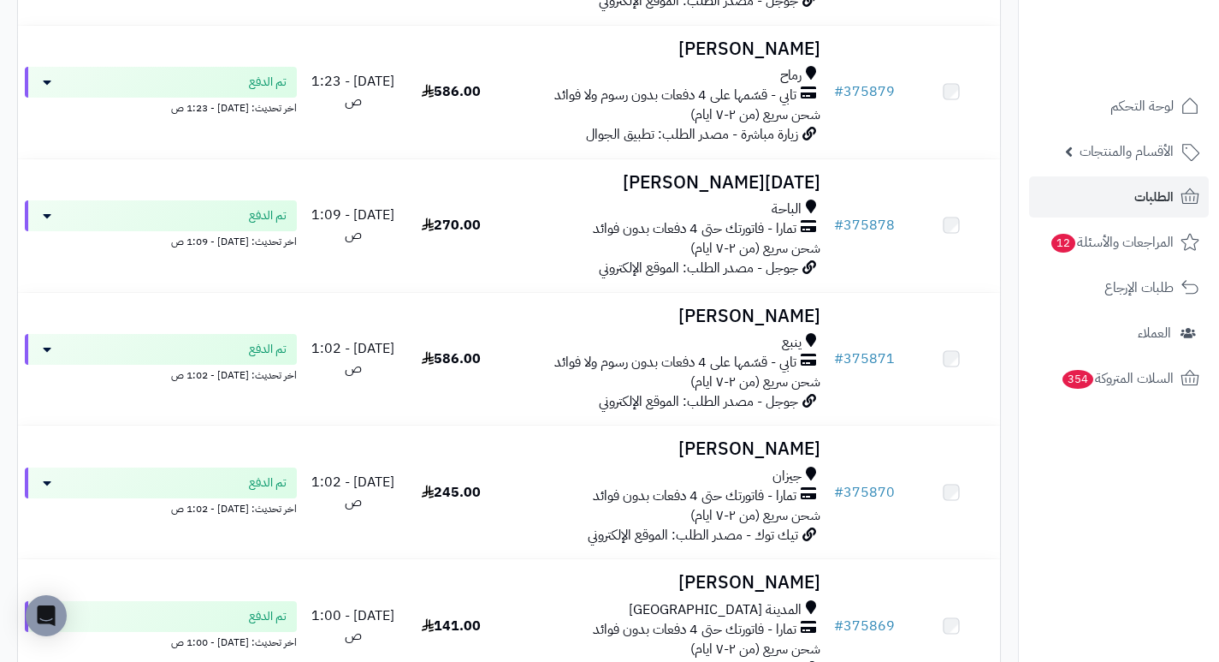
scroll to position [770, 0]
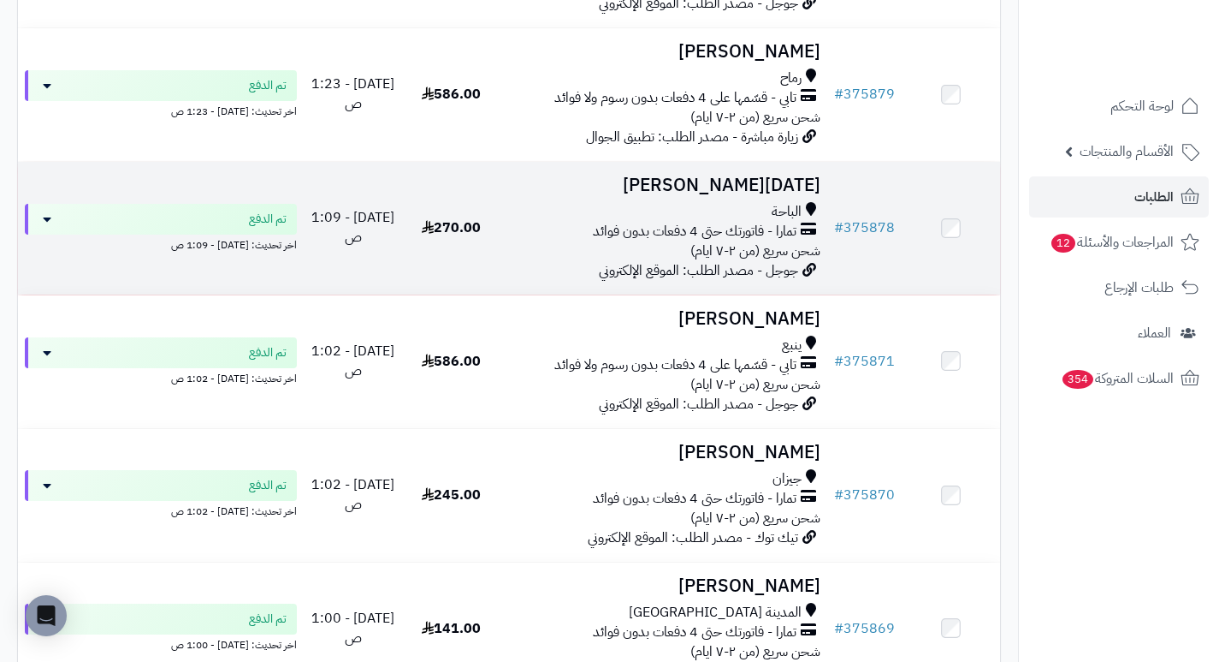
click at [769, 195] on h3 "[DATE][PERSON_NAME]" at bounding box center [663, 185] width 313 height 20
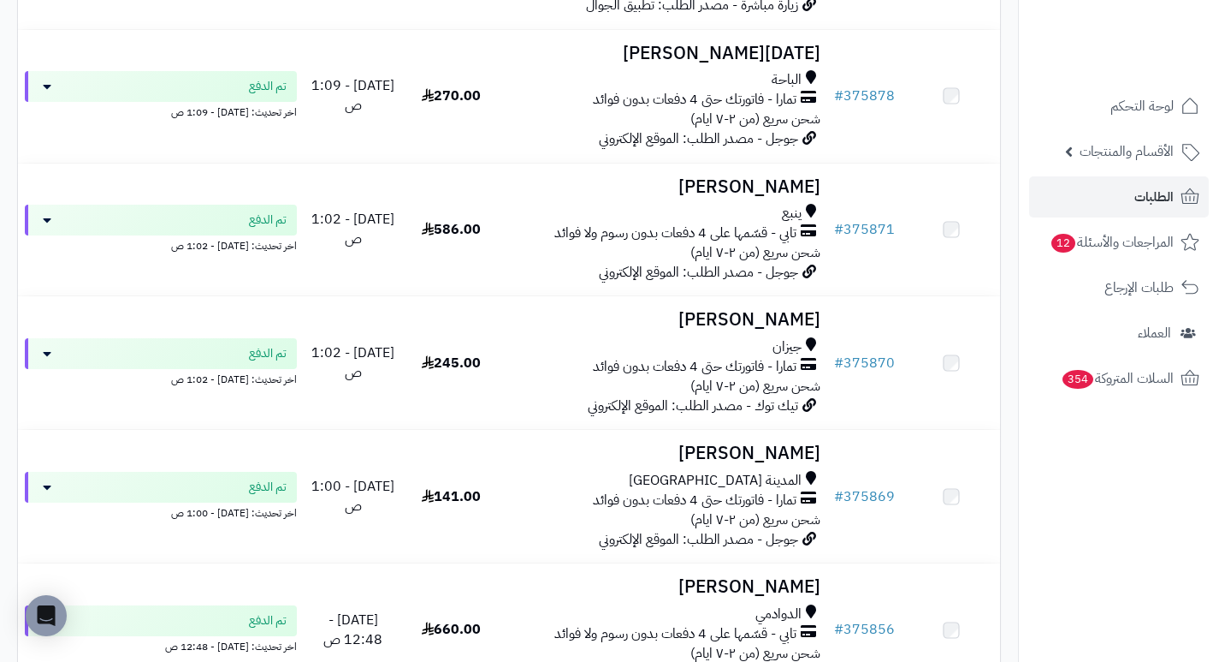
scroll to position [941, 0]
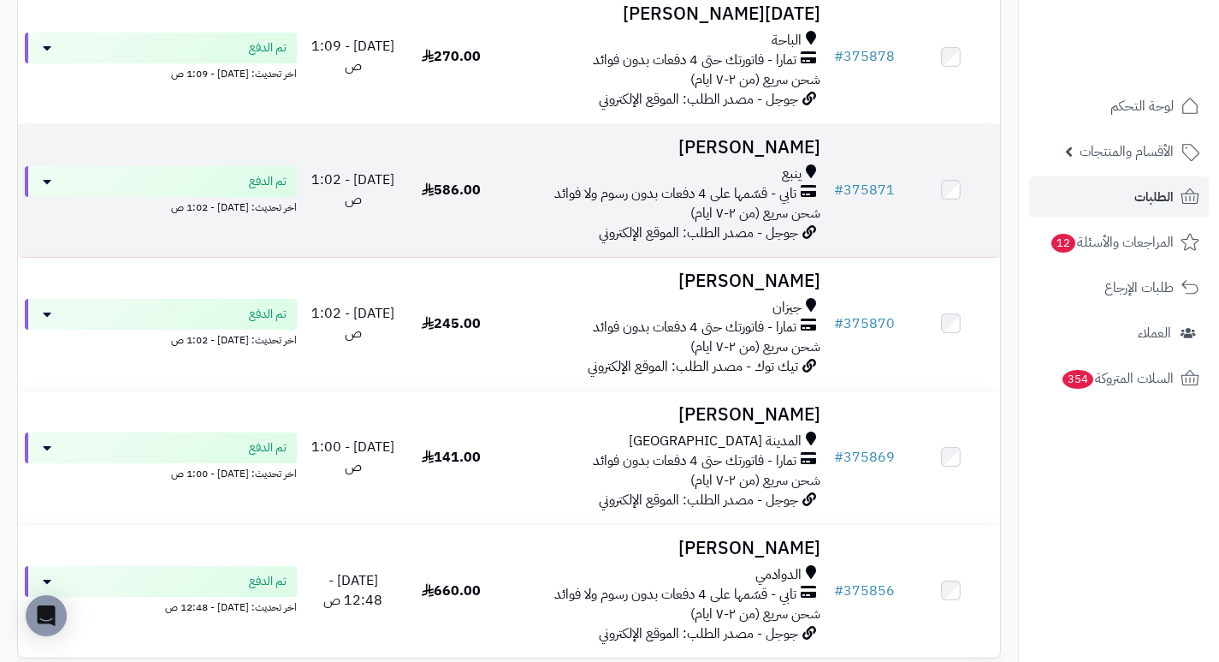
click at [806, 157] on h3 "رنا محمد" at bounding box center [663, 148] width 313 height 20
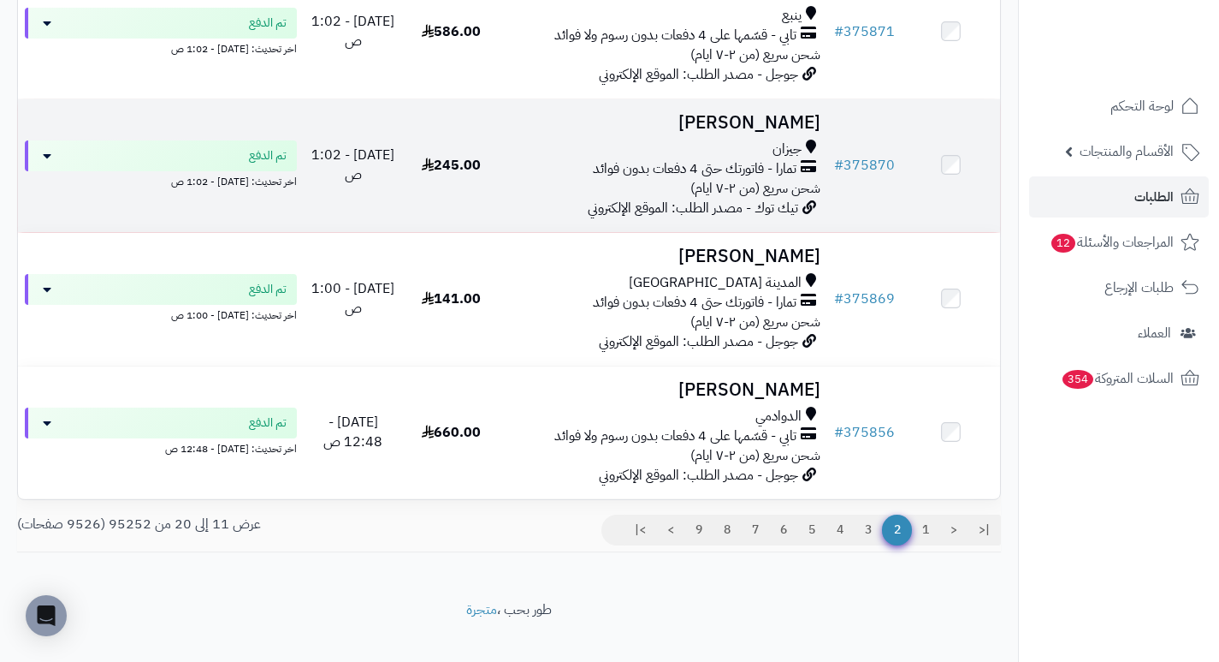
scroll to position [1113, 0]
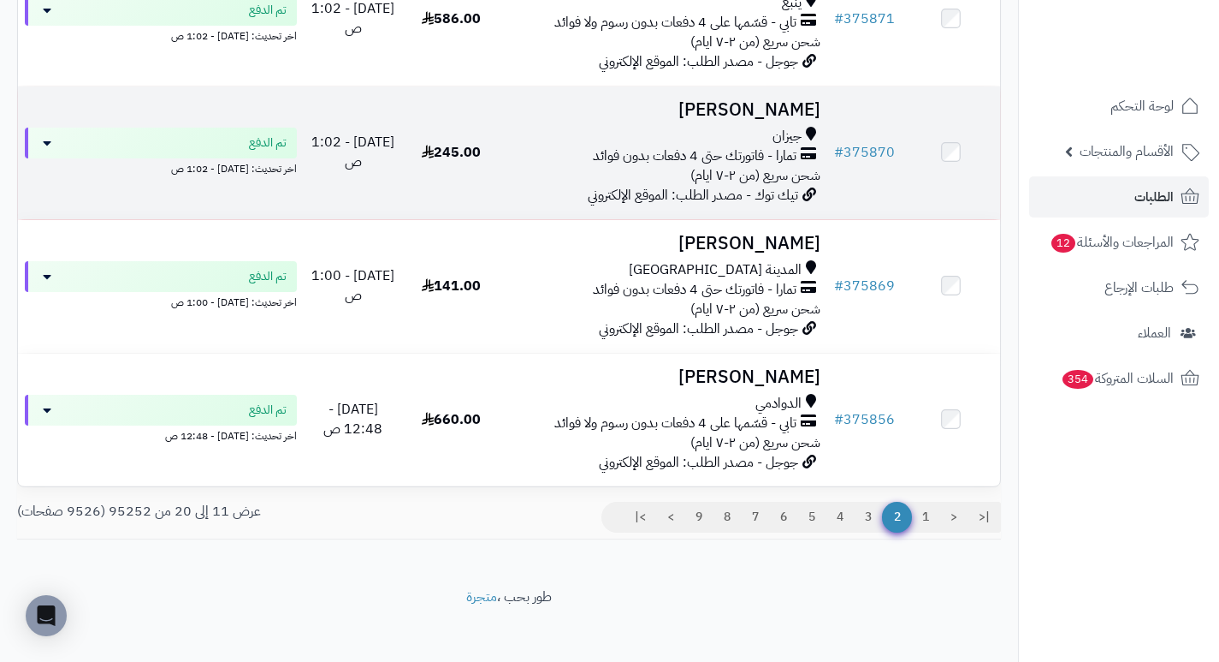
click at [769, 120] on h3 "[PERSON_NAME]" at bounding box center [663, 110] width 313 height 20
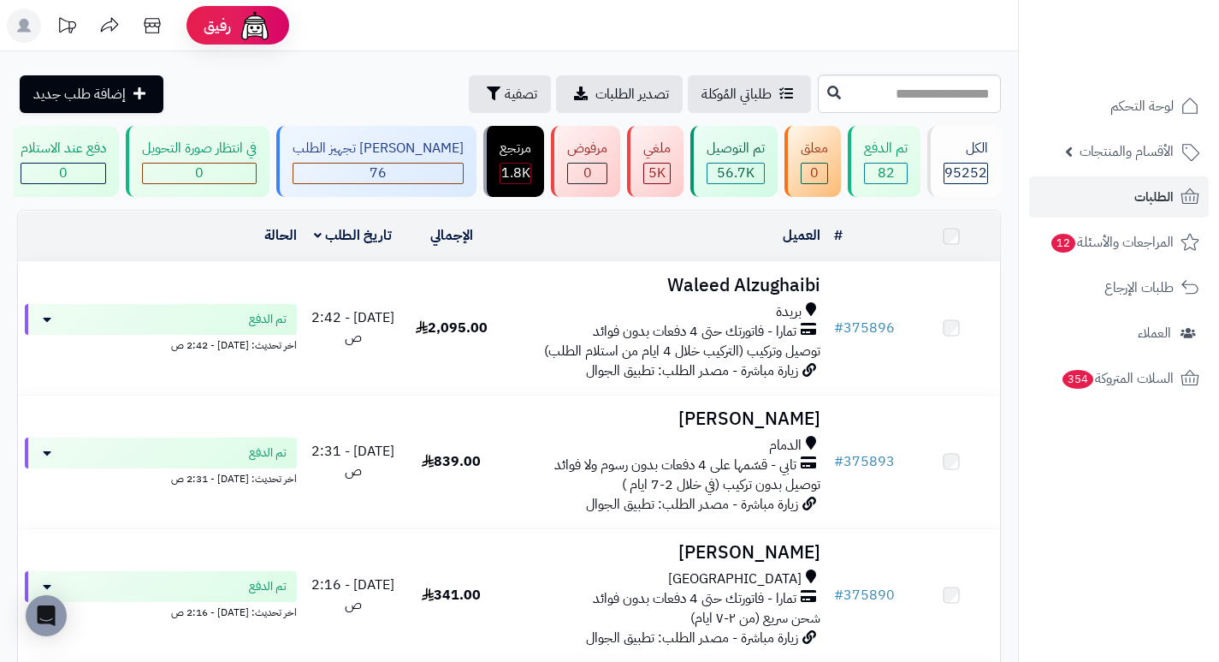
scroll to position [1113, 0]
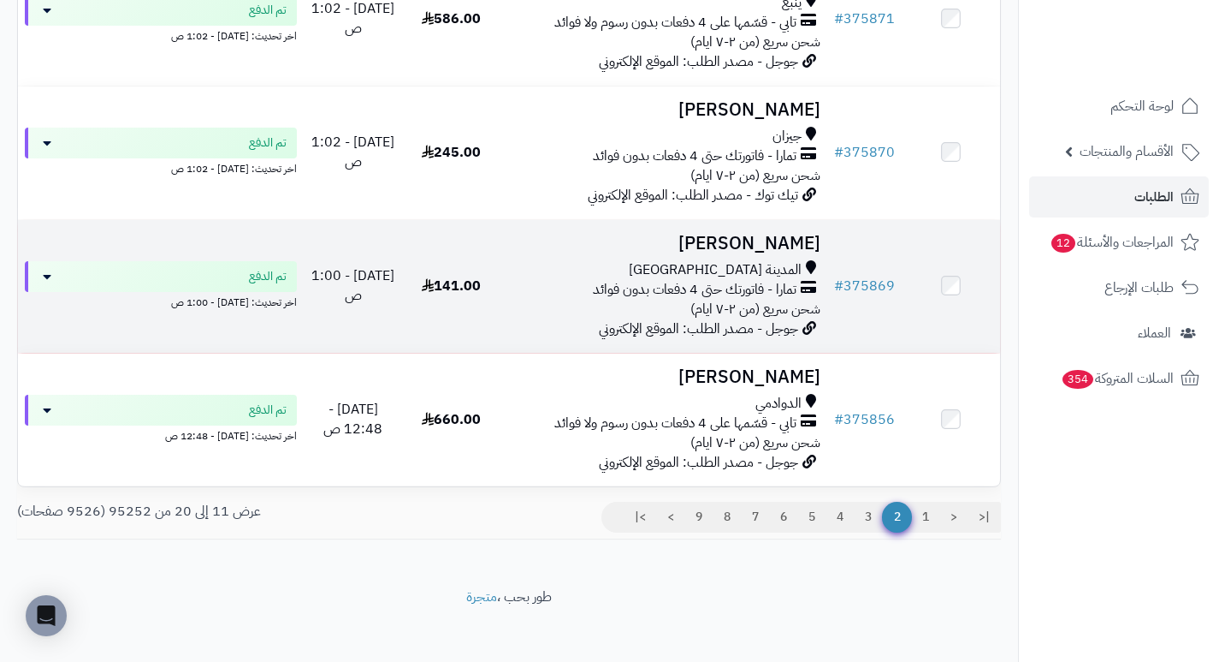
click at [705, 243] on h3 "Mohammed Albalawi" at bounding box center [663, 244] width 313 height 20
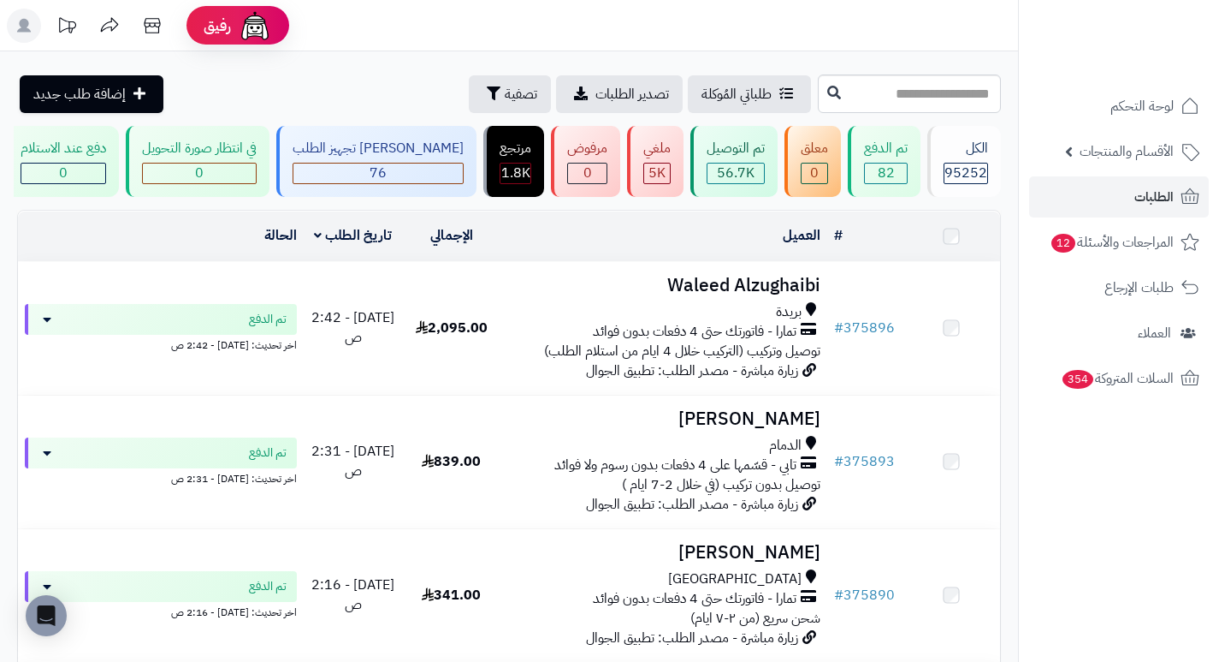
scroll to position [1113, 0]
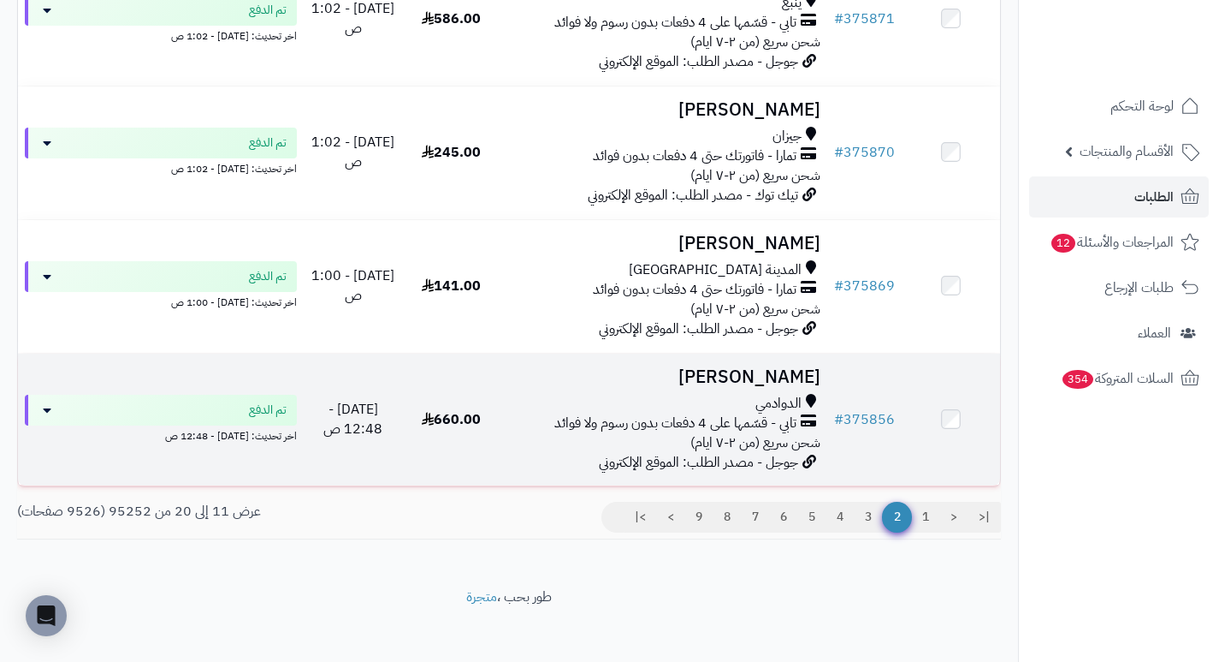
click at [793, 387] on h3 "[PERSON_NAME]" at bounding box center [663, 377] width 313 height 20
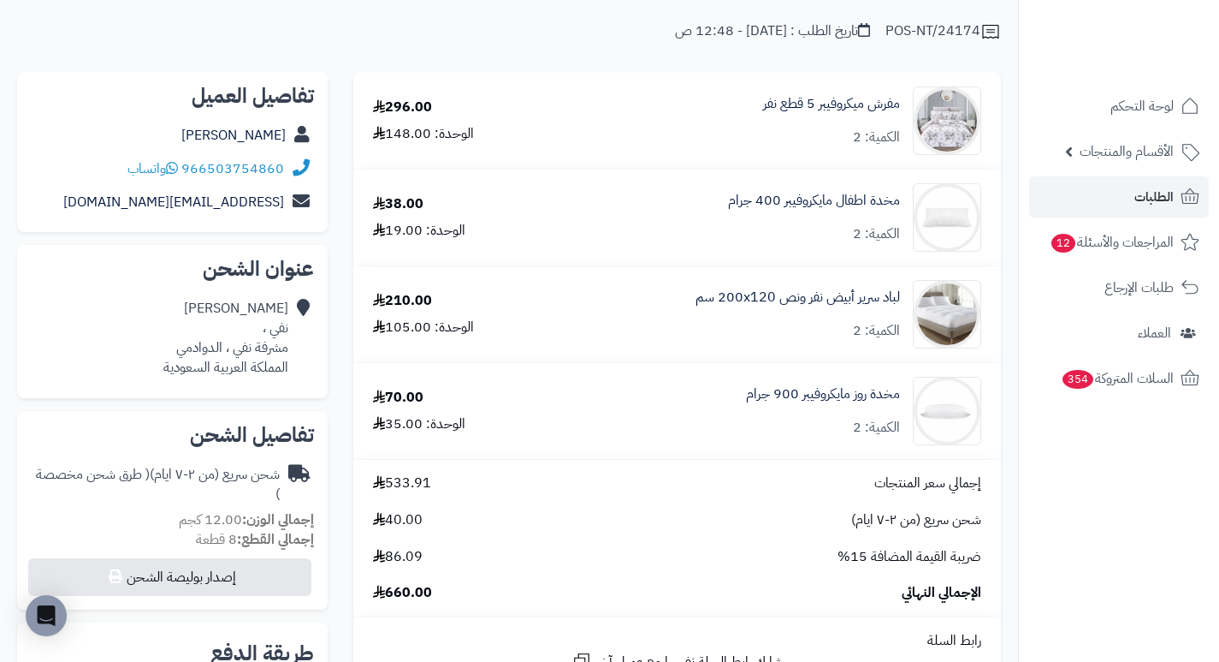
scroll to position [171, 0]
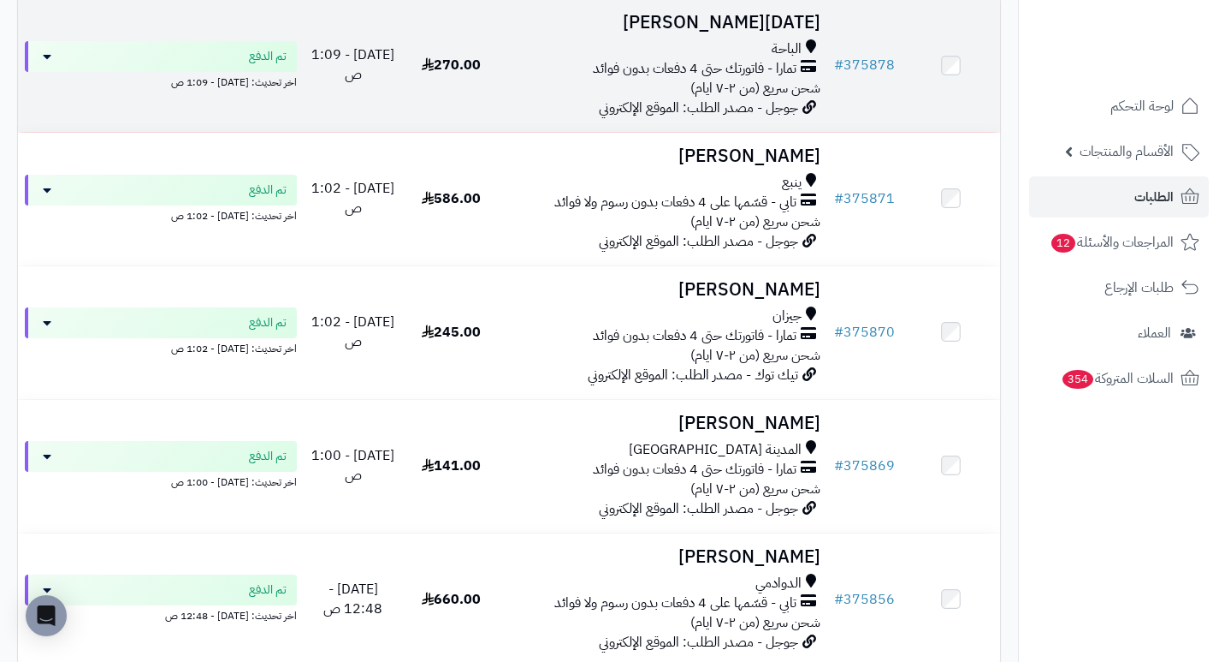
scroll to position [620, 0]
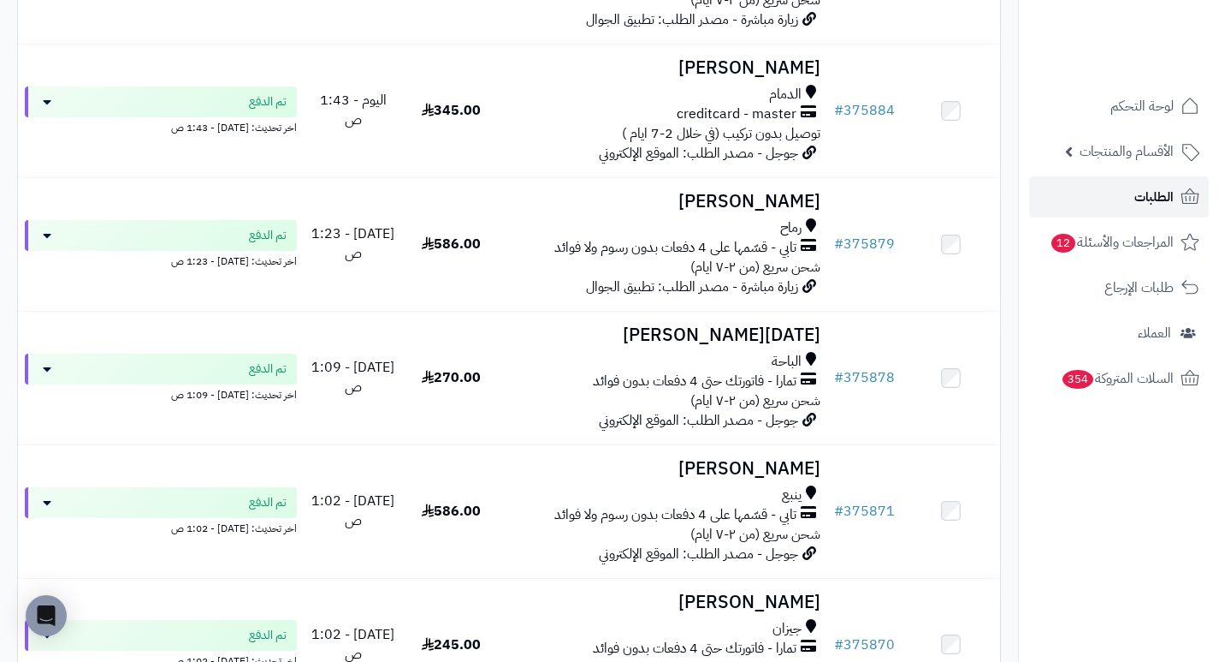
click at [1110, 199] on link "الطلبات" at bounding box center [1119, 196] width 180 height 41
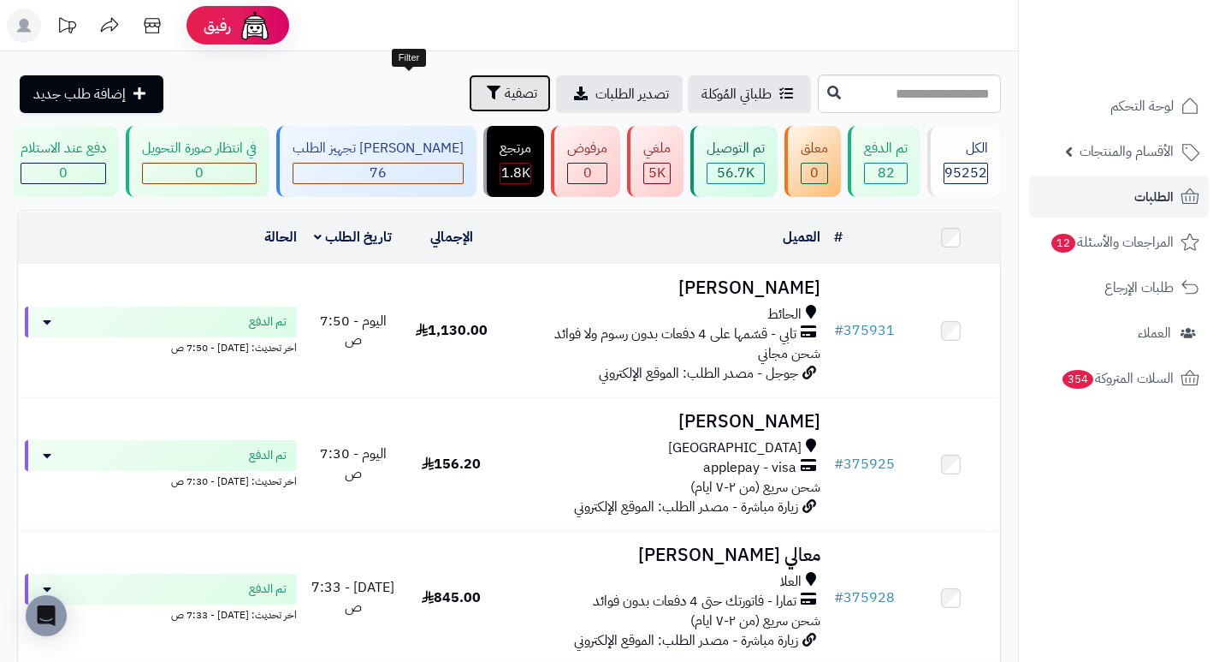
click at [505, 100] on span "تصفية" at bounding box center [521, 93] width 33 height 21
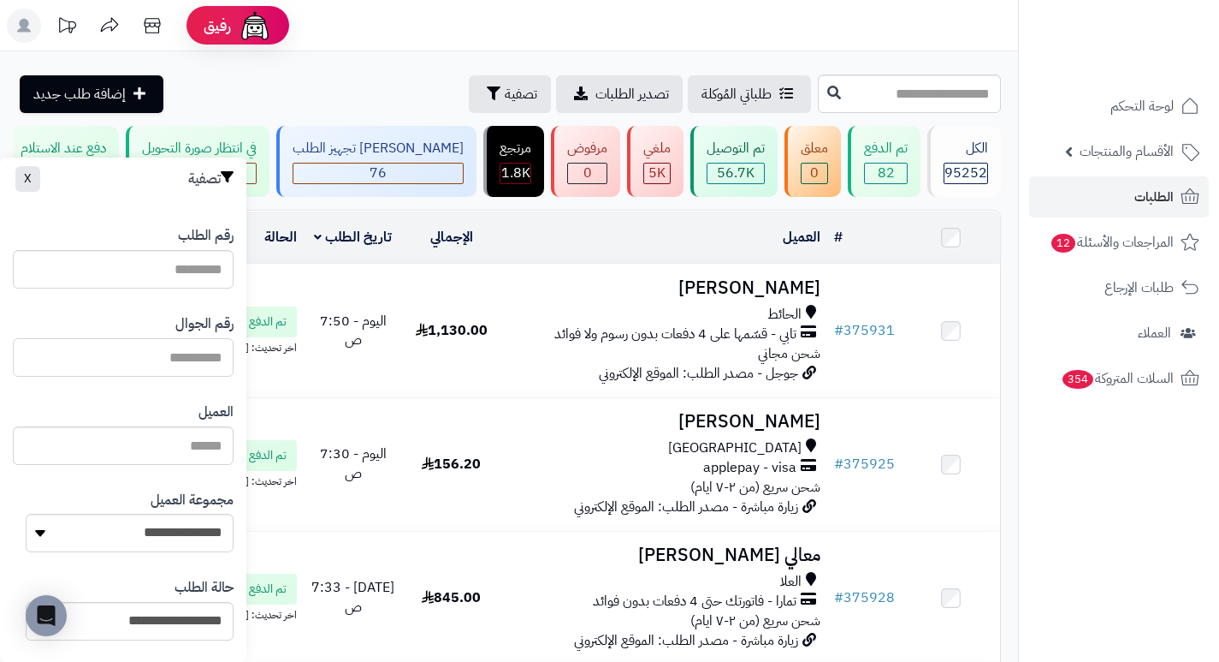
click at [181, 350] on input "text" at bounding box center [123, 357] width 221 height 39
paste input "*********"
type input "*********"
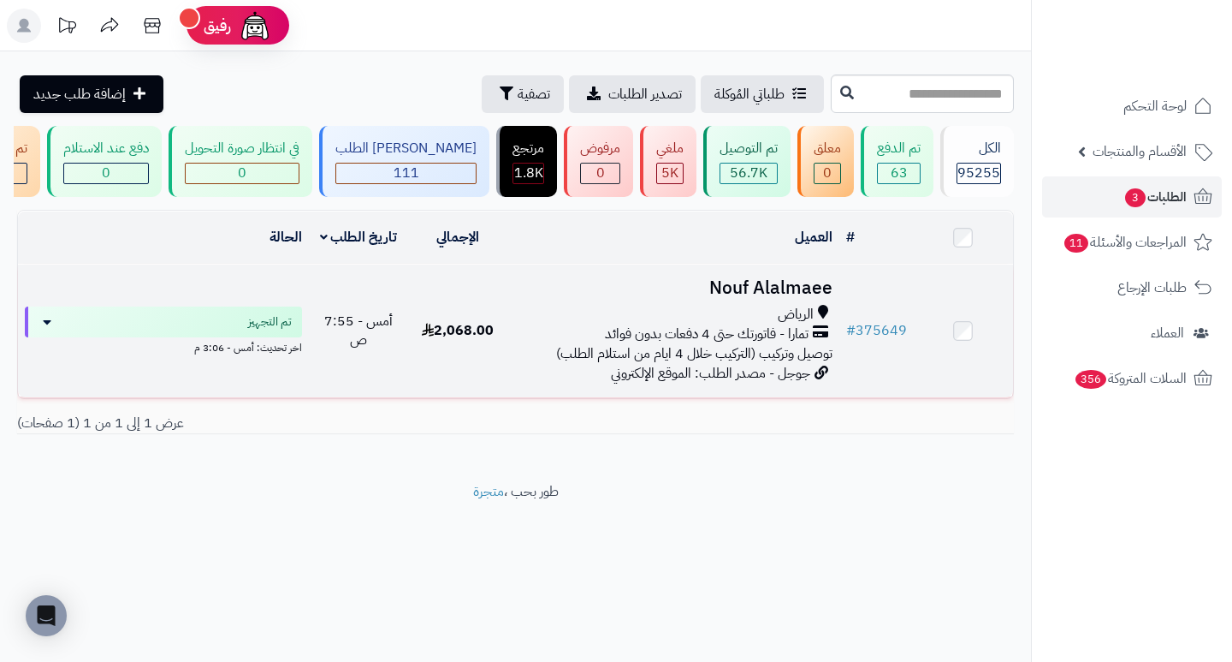
click at [798, 298] on h3 "Nouf Alalmaee" at bounding box center [672, 288] width 317 height 20
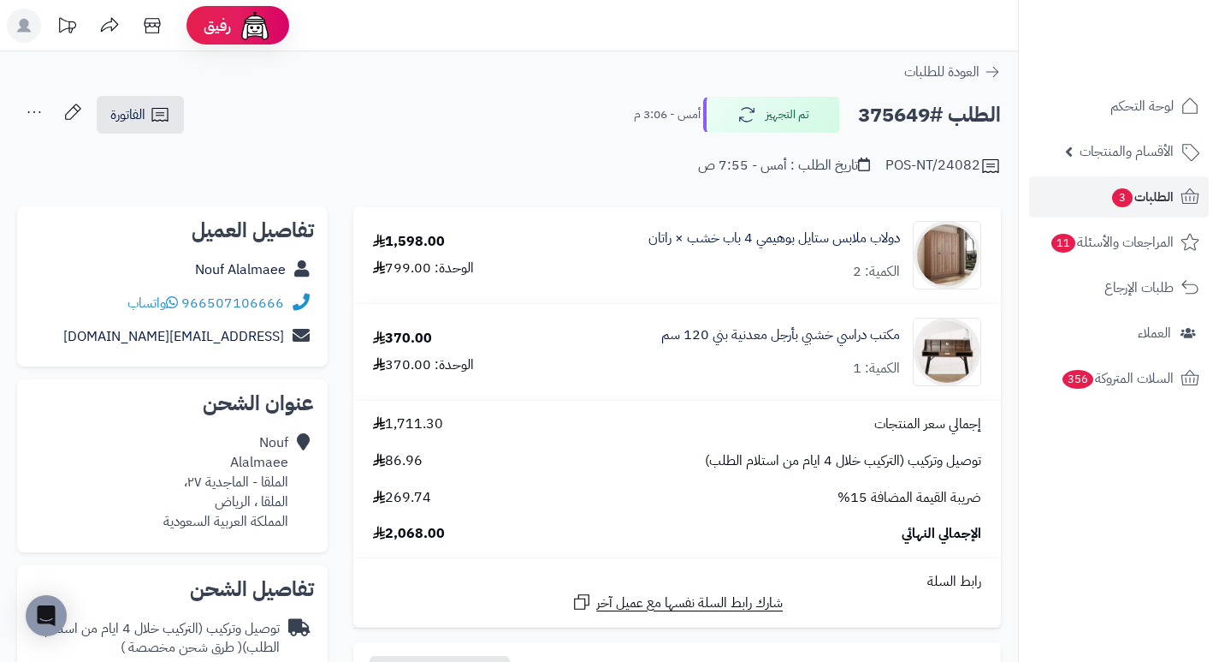
click at [597, 148] on div "POS-NT/24082 تاريخ الطلب : أمس - 7:55 ص" at bounding box center [509, 155] width 984 height 41
click at [584, 169] on div "POS-NT/24082 تاريخ الطلب : أمس - 7:55 ص" at bounding box center [509, 155] width 984 height 41
drag, startPoint x: 669, startPoint y: 114, endPoint x: 585, endPoint y: 114, distance: 83.9
click at [585, 114] on div "الطلب #375649 تم التجهيز أمس - 3:06 م الفاتورة طباعة الفاتورة إرسال الفاتورة إل…" at bounding box center [509, 115] width 984 height 40
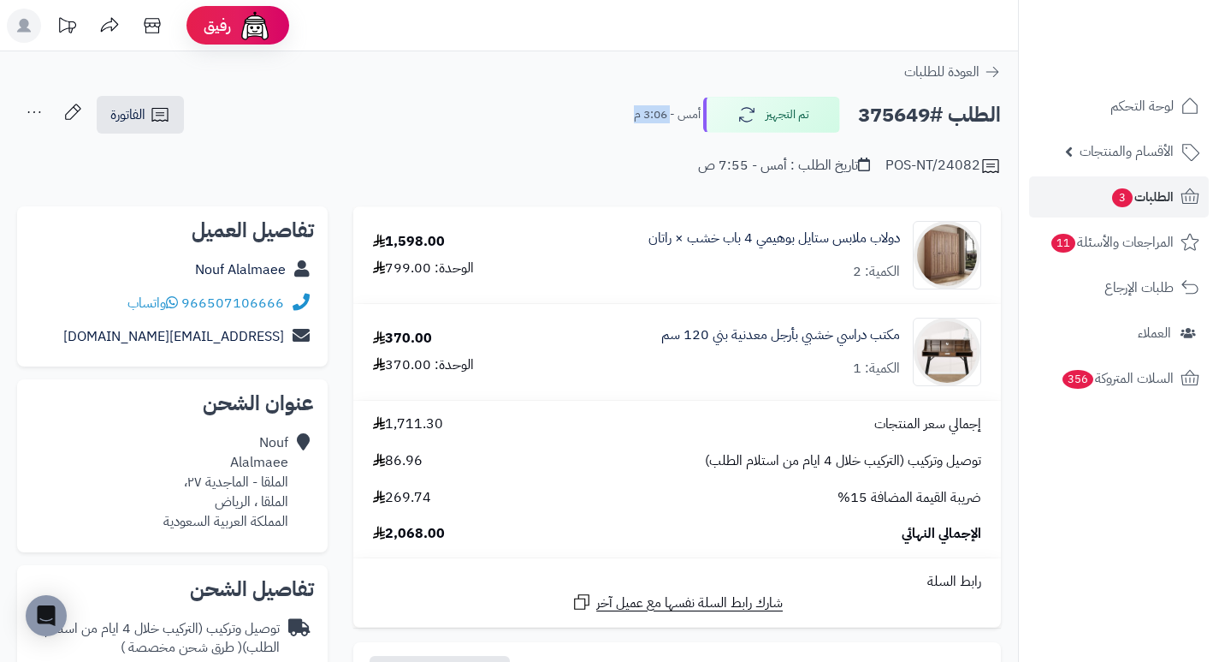
click at [576, 130] on div "الطلب #375649 تم التجهيز أمس - 3:06 م الفاتورة طباعة الفاتورة إرسال الفاتورة إل…" at bounding box center [509, 115] width 984 height 40
click at [587, 181] on div "**********" at bounding box center [509, 144] width 1018 height 98
drag, startPoint x: 666, startPoint y: 118, endPoint x: 585, endPoint y: 105, distance: 81.5
click at [585, 105] on div "الطلب #375649 تم التجهيز أمس - 3:06 م الفاتورة طباعة الفاتورة إرسال الفاتورة إل…" at bounding box center [509, 115] width 984 height 40
click at [578, 118] on div "الطلب #375649 تم التجهيز أمس - 3:06 م الفاتورة طباعة الفاتورة إرسال الفاتورة إل…" at bounding box center [509, 115] width 984 height 40
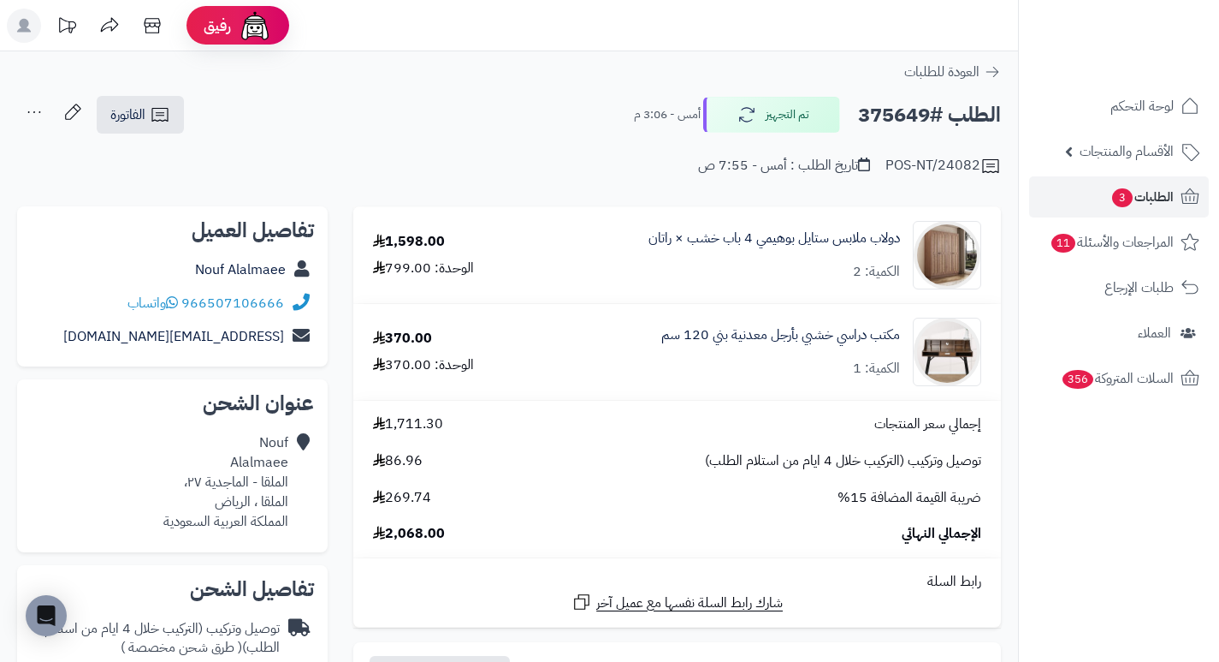
click at [661, 121] on small "أمس - 3:06 م" at bounding box center [667, 114] width 67 height 17
click at [619, 157] on div "POS-NT/24082 تاريخ الطلب : أمس - 7:55 ص" at bounding box center [509, 155] width 984 height 41
click at [602, 167] on div "POS-NT/24082 تاريخ الطلب : أمس - 7:55 ص" at bounding box center [509, 155] width 984 height 41
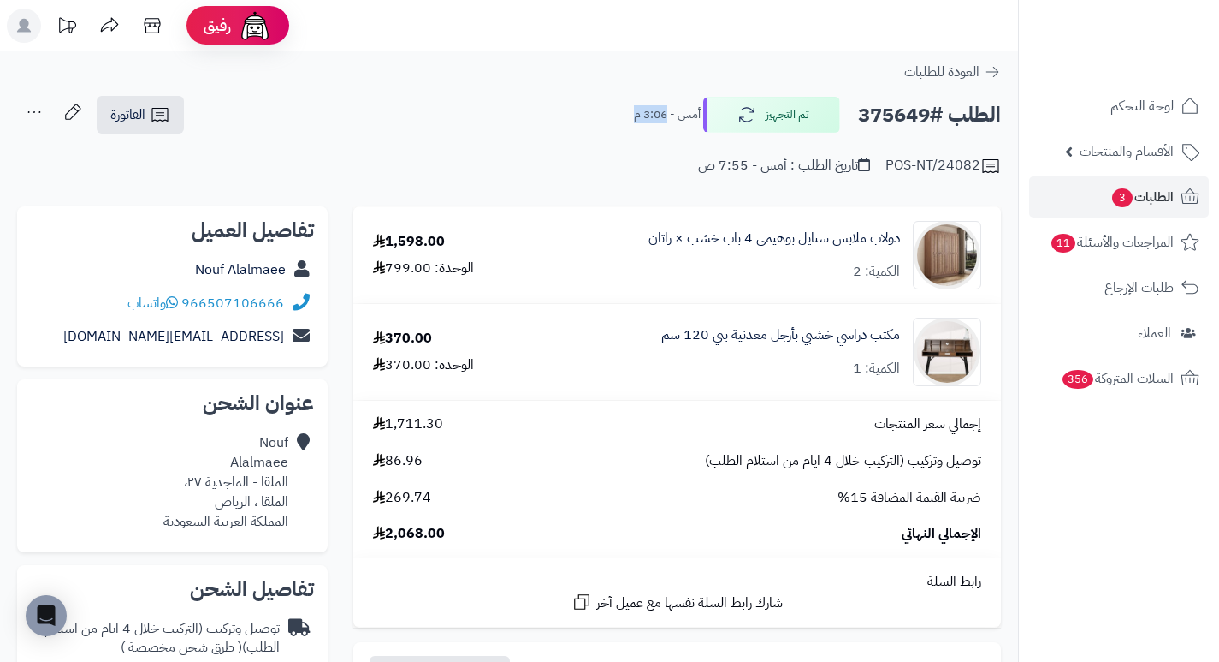
drag, startPoint x: 663, startPoint y: 115, endPoint x: 584, endPoint y: 110, distance: 78.9
click at [584, 110] on div "الطلب #375649 تم التجهيز أمس - 3:06 م الفاتورة طباعة الفاتورة إرسال الفاتورة إل…" at bounding box center [509, 115] width 984 height 40
click at [590, 135] on div "POS-NT/24082 تاريخ الطلب : أمس - 7:55 ص" at bounding box center [509, 155] width 984 height 41
click at [669, 169] on div "POS-NT/24082 تاريخ الطلب : أمس - 7:55 ص" at bounding box center [509, 155] width 984 height 41
drag, startPoint x: 666, startPoint y: 119, endPoint x: 601, endPoint y: 116, distance: 65.1
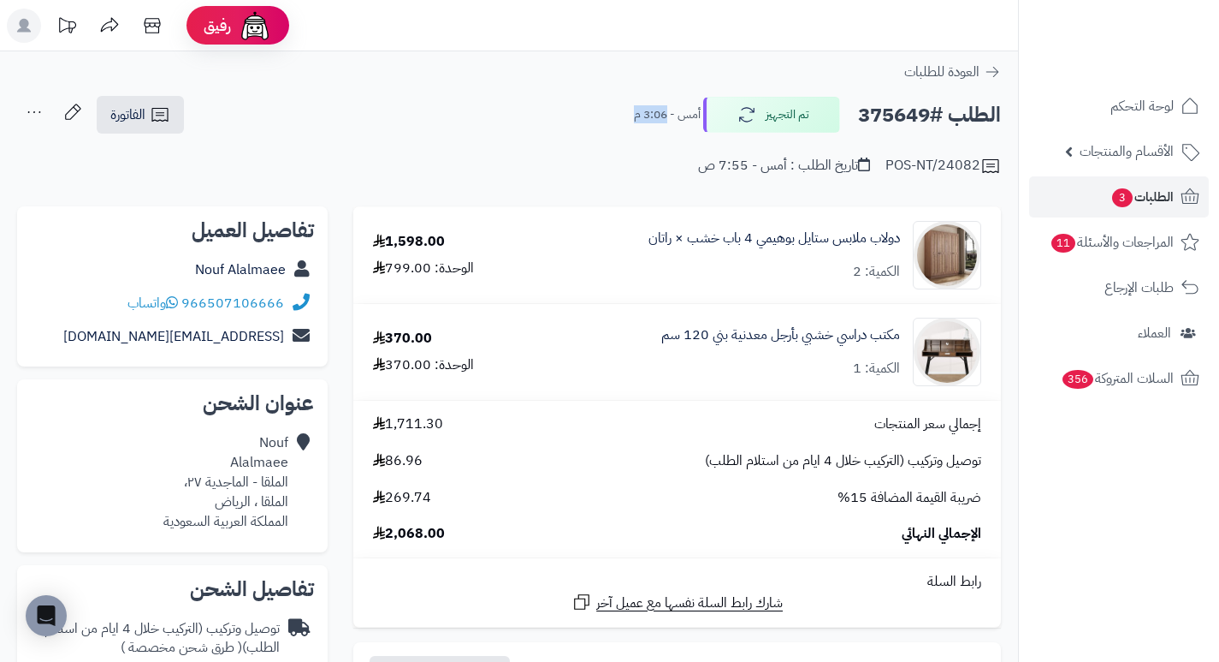
click at [601, 116] on div "الطلب #375649 تم التجهيز أمس - 3:06 م الفاتورة طباعة الفاتورة إرسال الفاتورة إل…" at bounding box center [509, 115] width 984 height 40
click at [622, 174] on div "POS-NT/24082 تاريخ الطلب : أمس - 7:55 ص" at bounding box center [509, 155] width 984 height 41
click at [635, 172] on div "POS-NT/24082 تاريخ الطلب : أمس - 7:55 ص" at bounding box center [509, 155] width 984 height 41
click at [611, 337] on div "مكتب دراسي خشبي بأرجل معدنية بني 120 سم الكمية: 1" at bounding box center [766, 351] width 456 height 68
click at [596, 185] on div "**********" at bounding box center [509, 144] width 1018 height 98
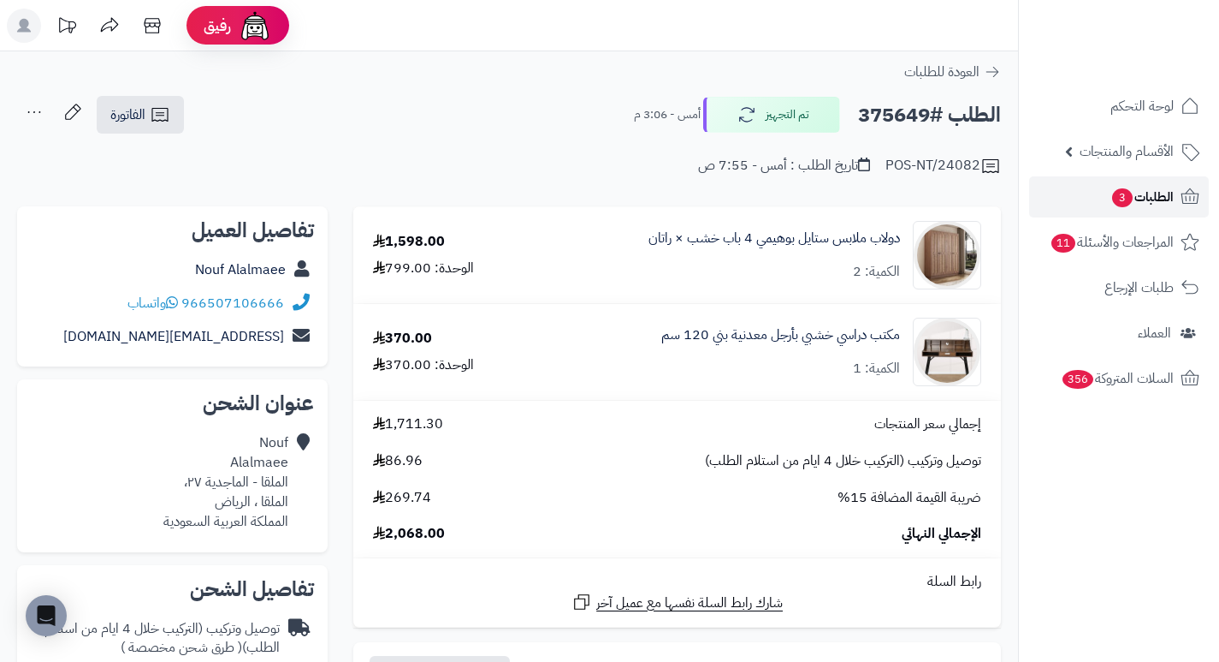
click at [1113, 195] on span "3" at bounding box center [1123, 197] width 21 height 19
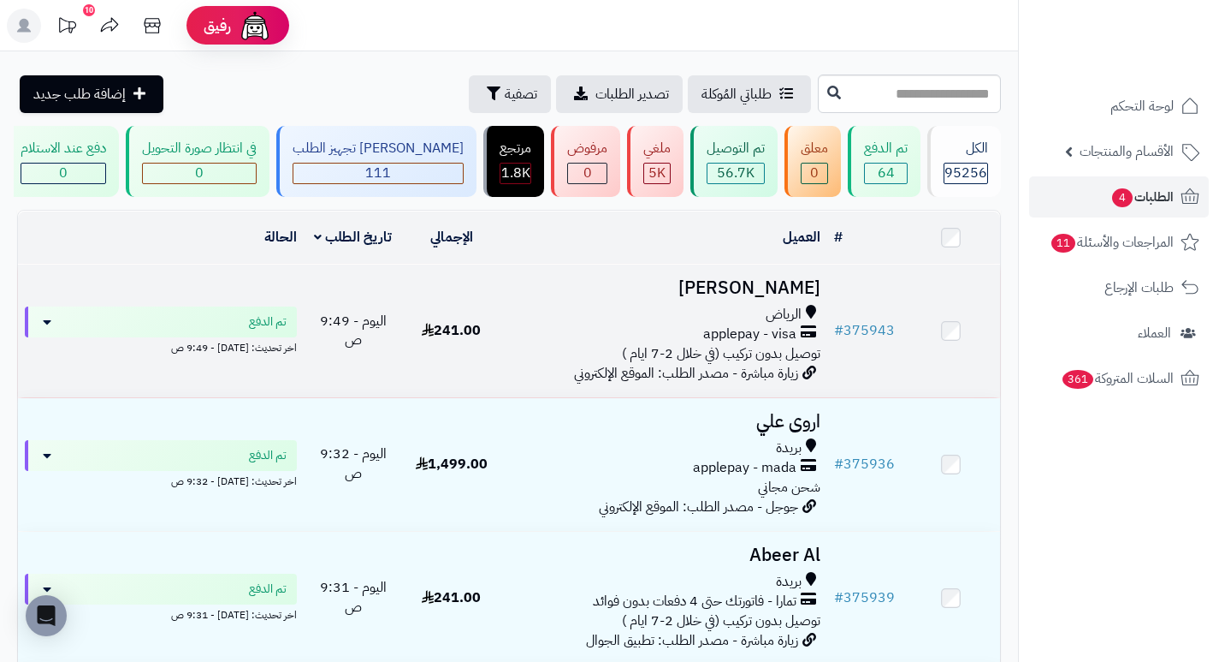
click at [755, 298] on h3 "[PERSON_NAME]" at bounding box center [663, 288] width 313 height 20
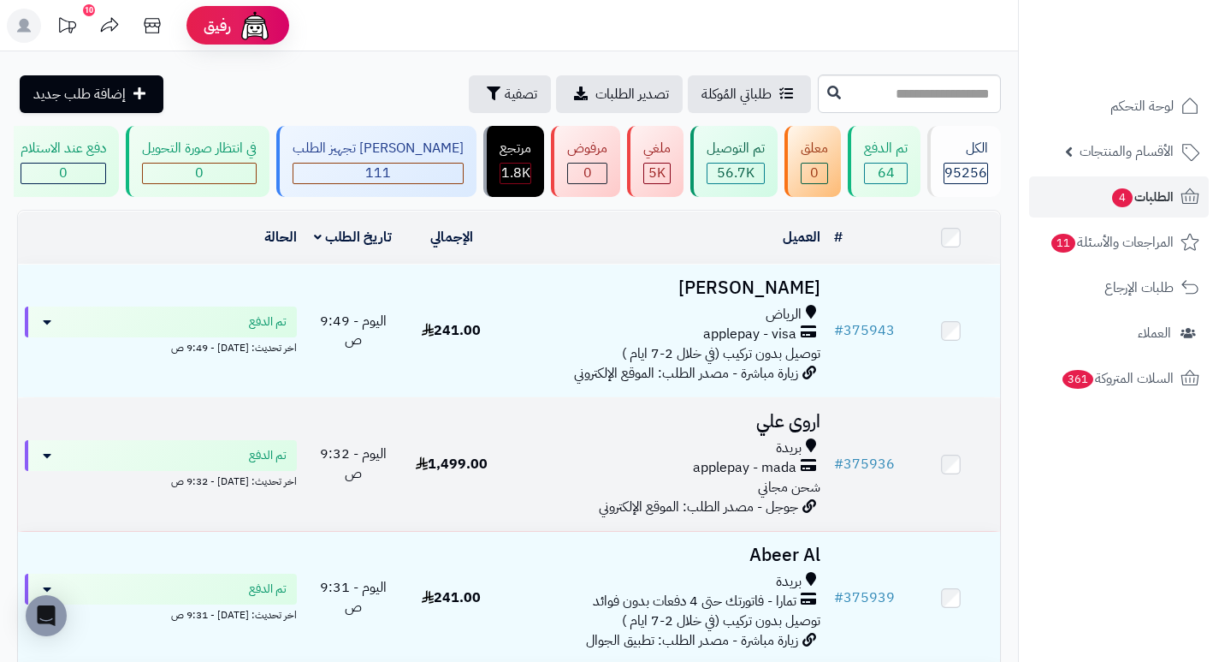
click at [803, 431] on h3 "اروى علي" at bounding box center [663, 422] width 313 height 20
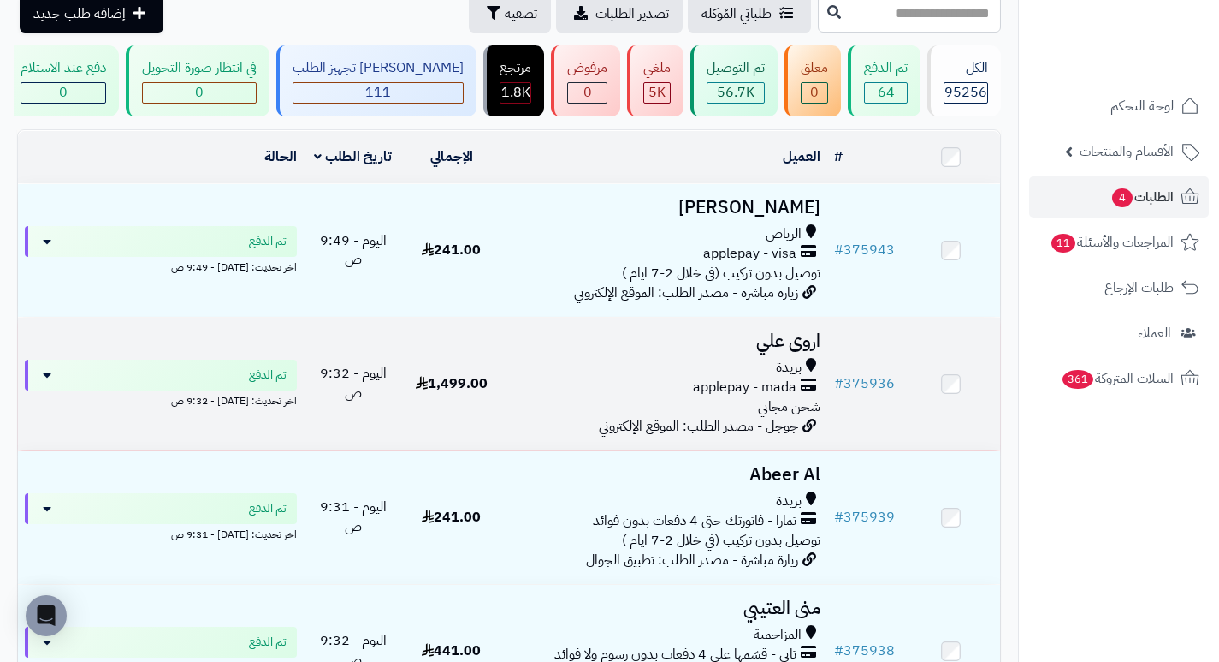
scroll to position [171, 0]
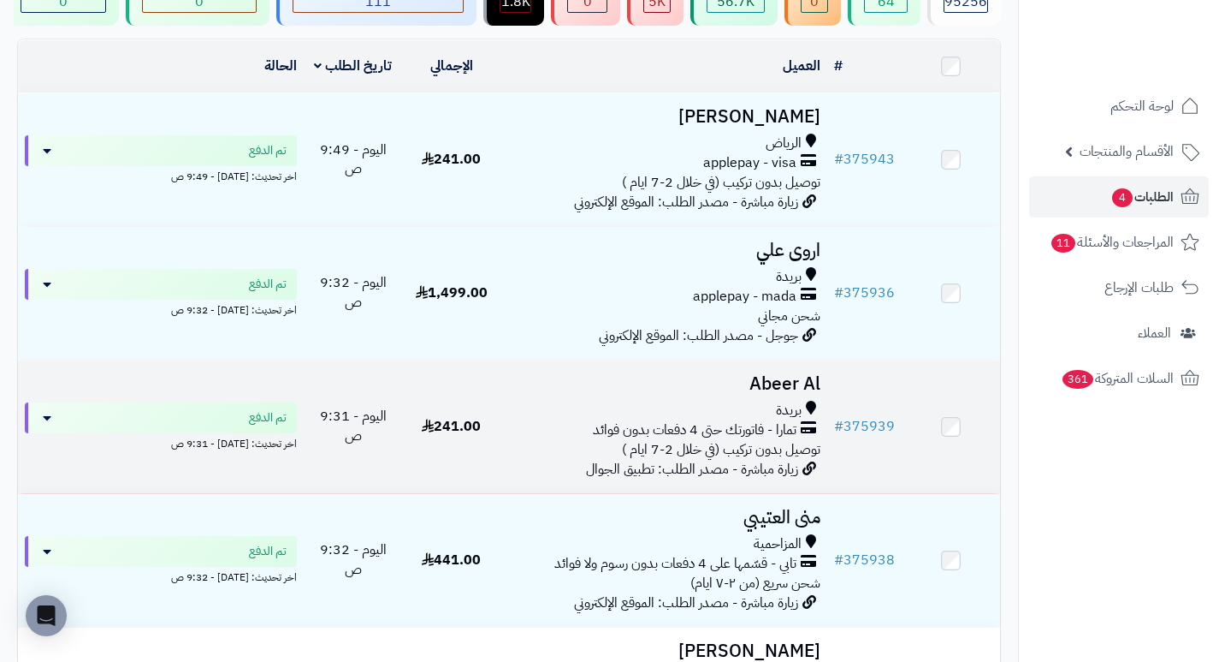
click at [810, 394] on h3 "Abeer Al" at bounding box center [663, 384] width 313 height 20
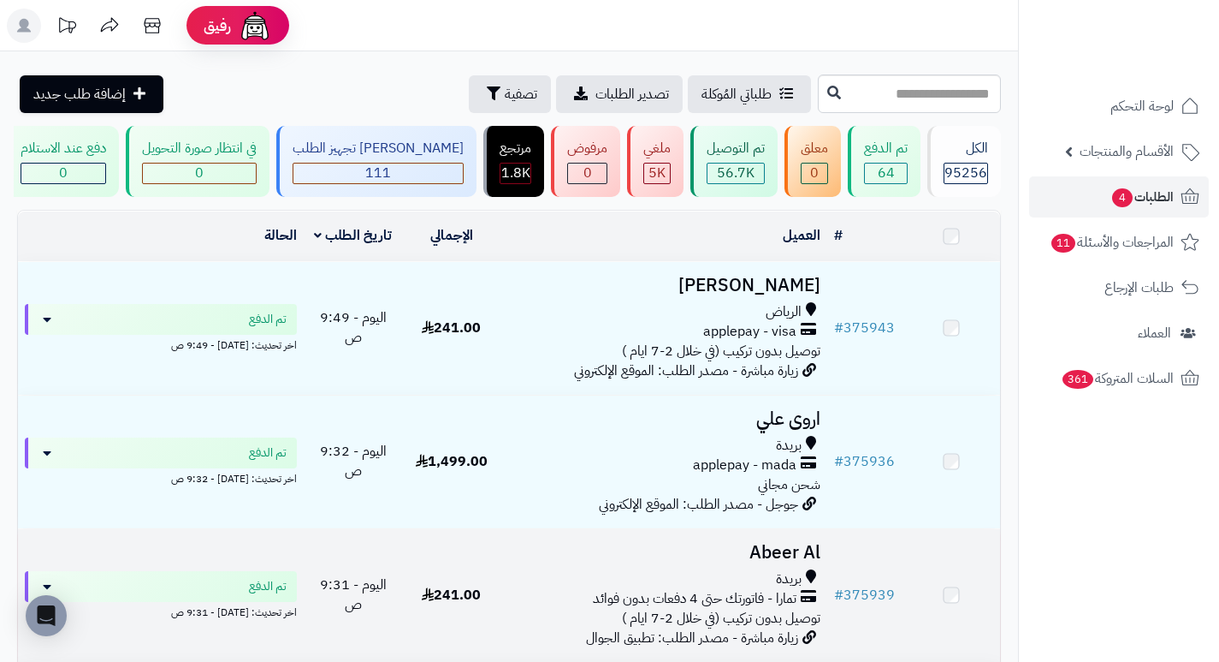
scroll to position [257, 0]
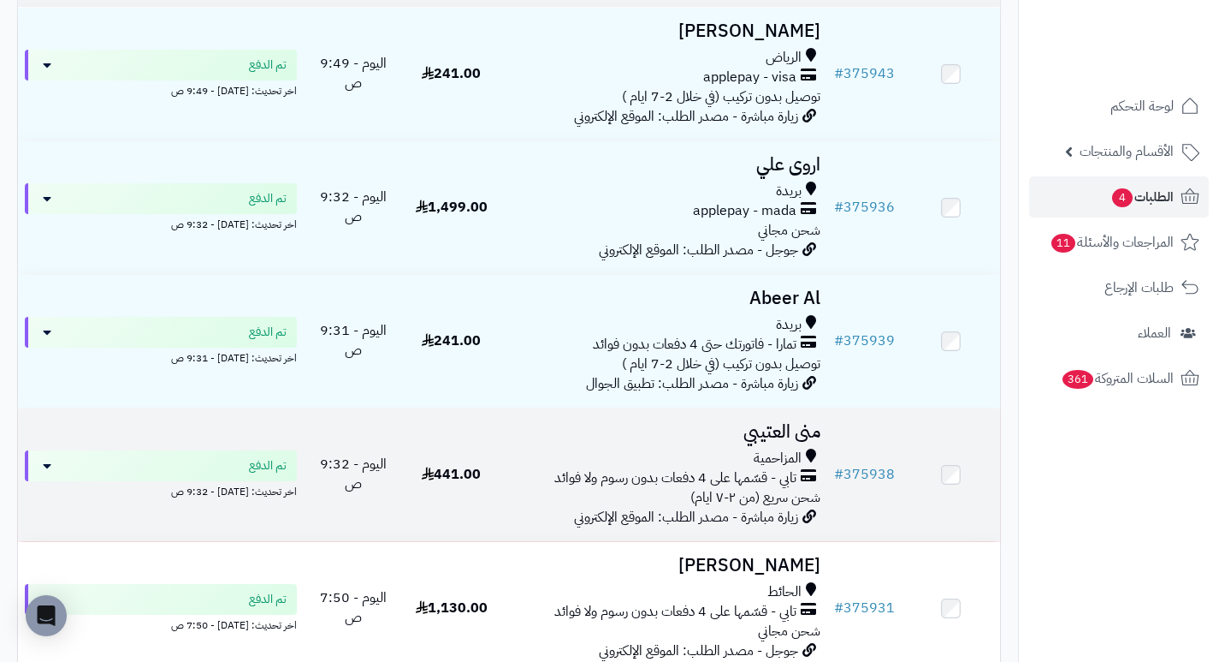
click at [807, 441] on h3 "منى العتيبي" at bounding box center [663, 432] width 313 height 20
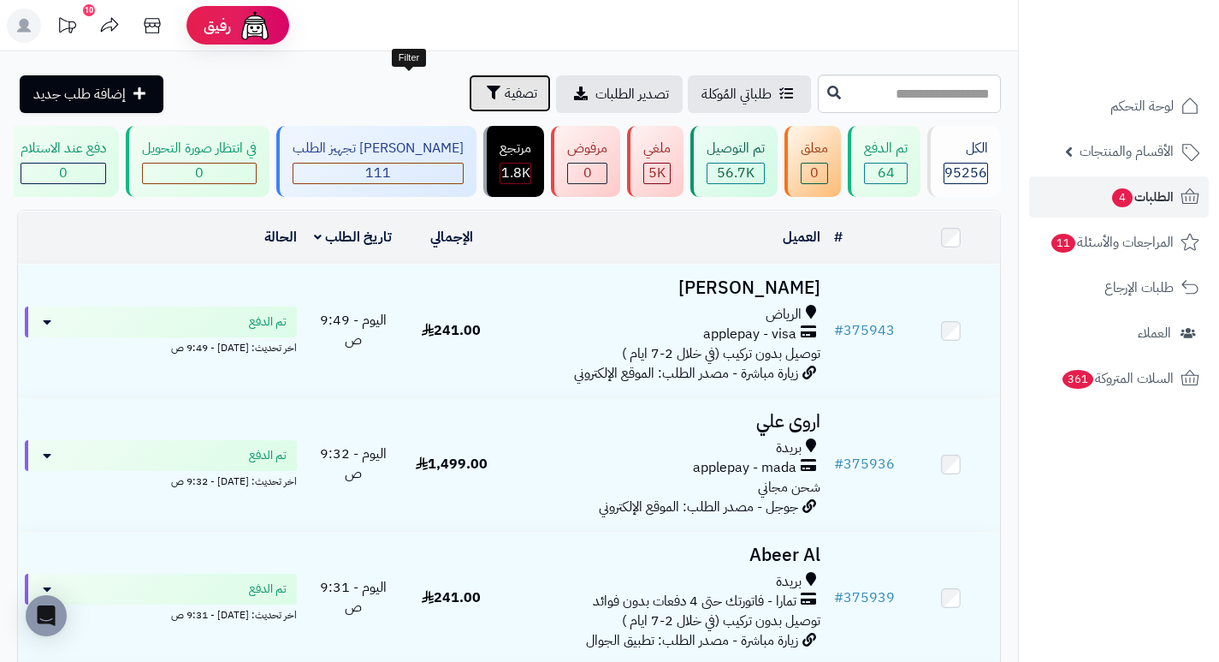
click at [505, 87] on span "تصفية" at bounding box center [521, 93] width 33 height 21
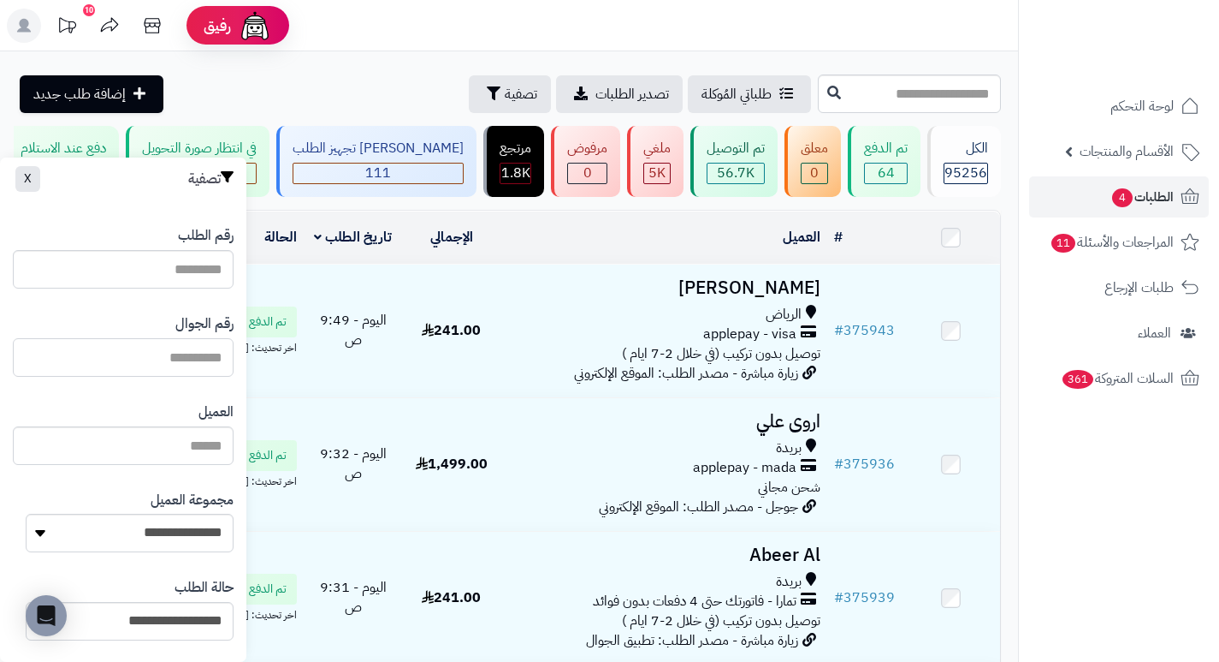
click at [174, 363] on input "text" at bounding box center [123, 357] width 221 height 39
paste input "*********"
type input "*********"
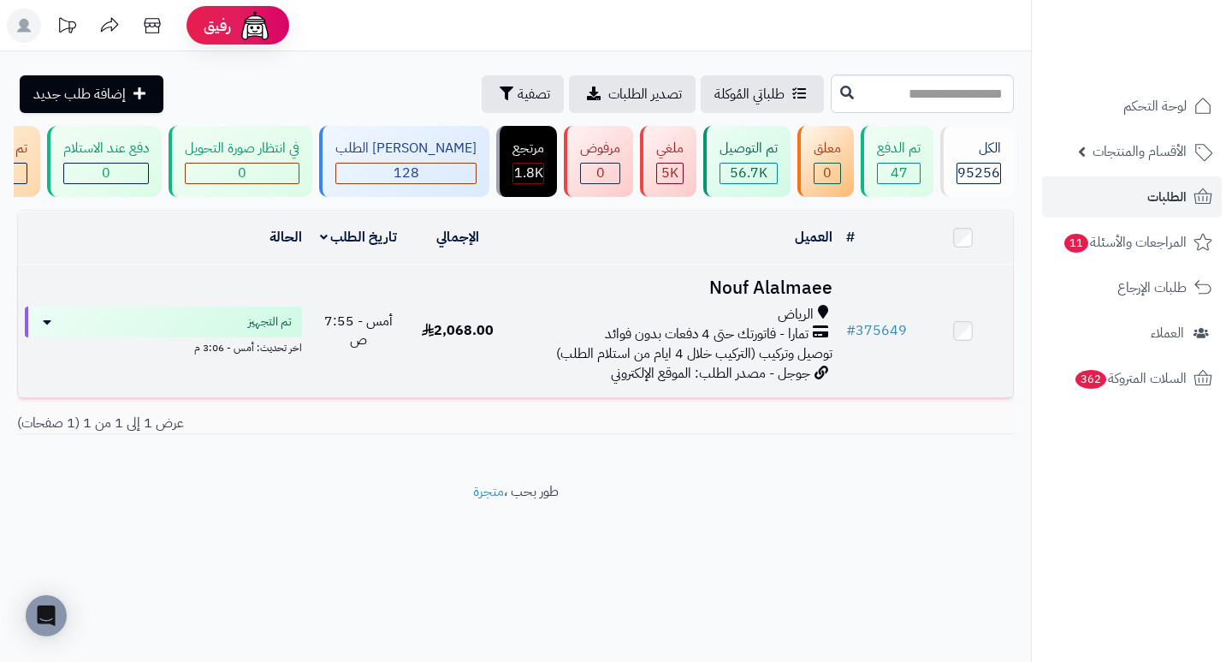
click at [723, 292] on h3 "Nouf Alalmaee" at bounding box center [672, 288] width 317 height 20
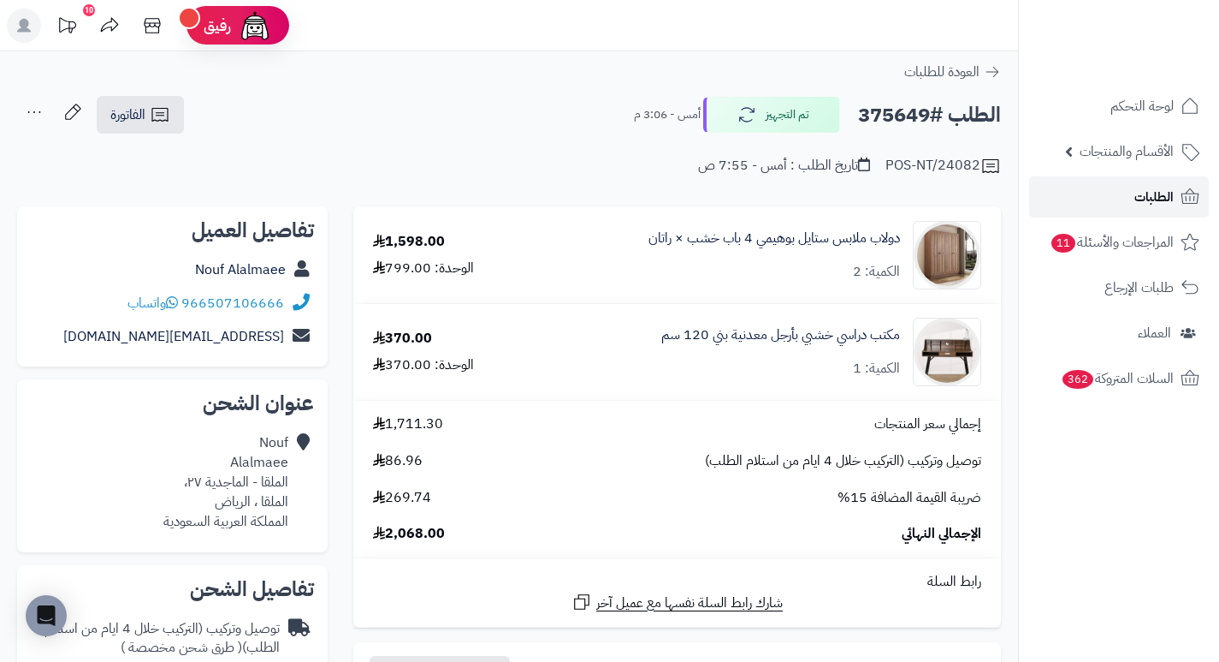
click at [1155, 194] on span "الطلبات" at bounding box center [1154, 197] width 39 height 24
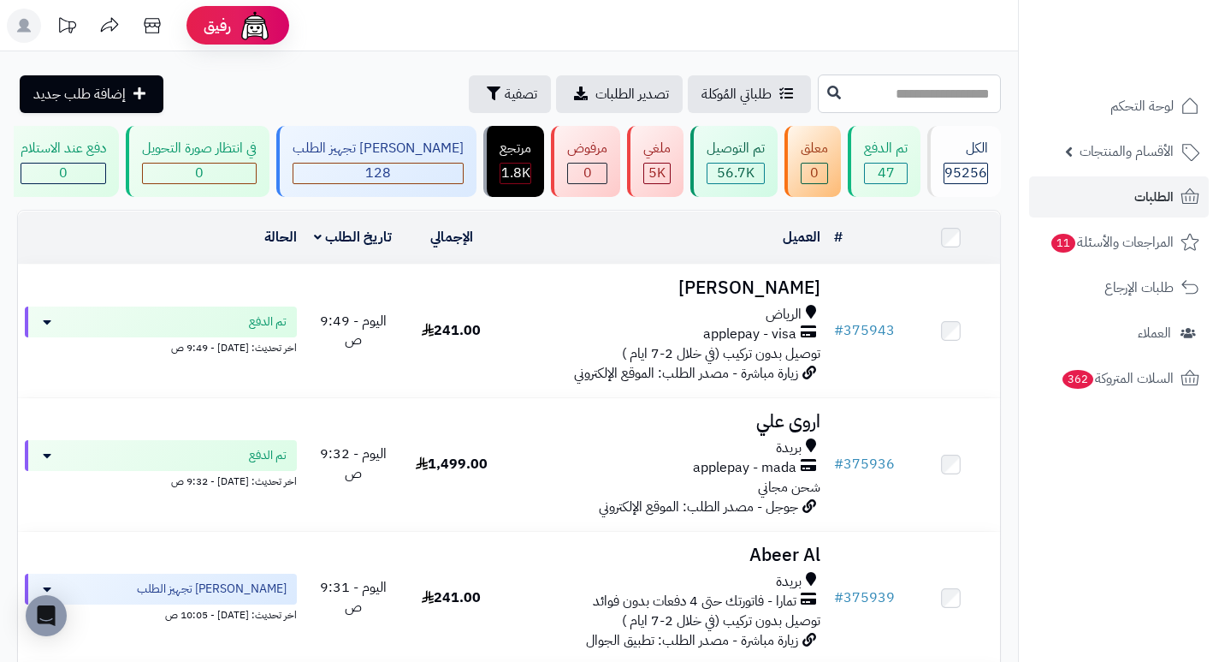
click at [948, 107] on input "text" at bounding box center [909, 93] width 183 height 39
type input "******"
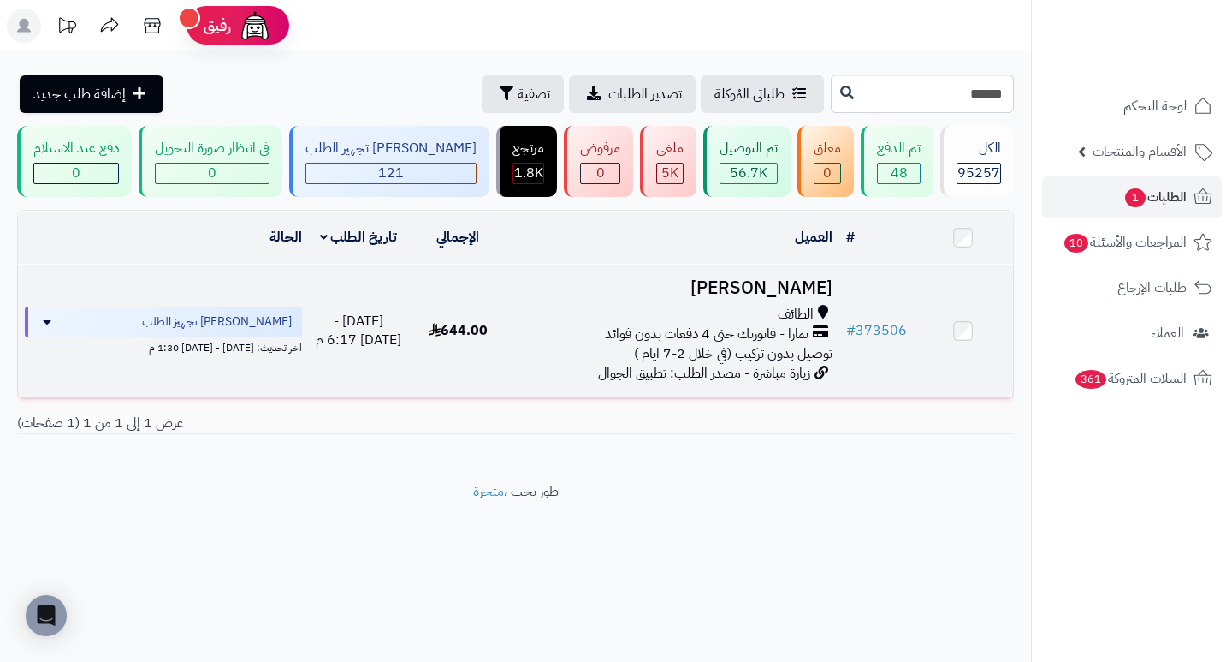
click at [790, 298] on h3 "[PERSON_NAME]" at bounding box center [672, 288] width 317 height 20
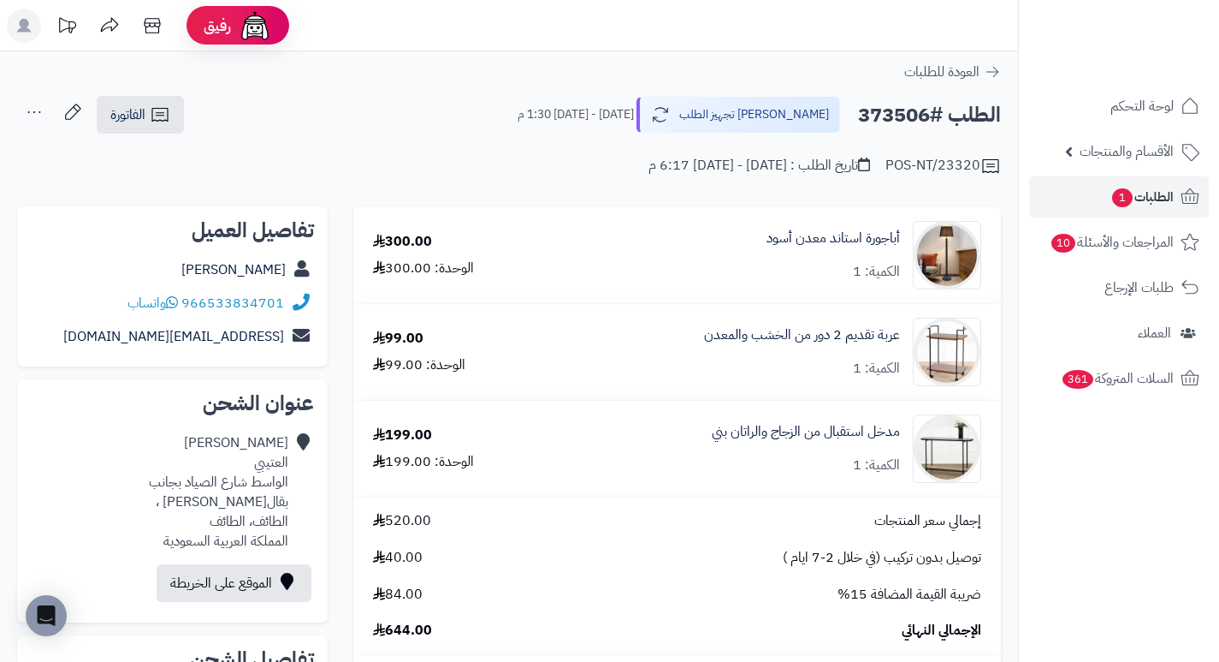
click at [902, 110] on h2 "الطلب #373506" at bounding box center [929, 115] width 143 height 35
copy h2 "373506"
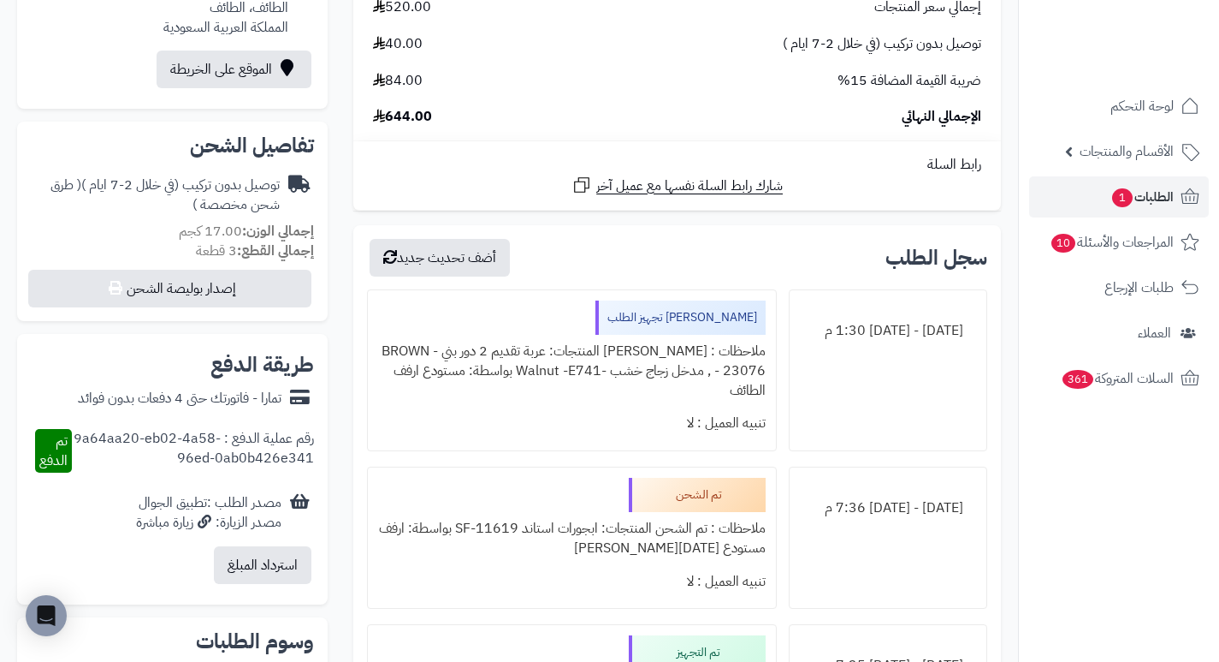
scroll to position [599, 0]
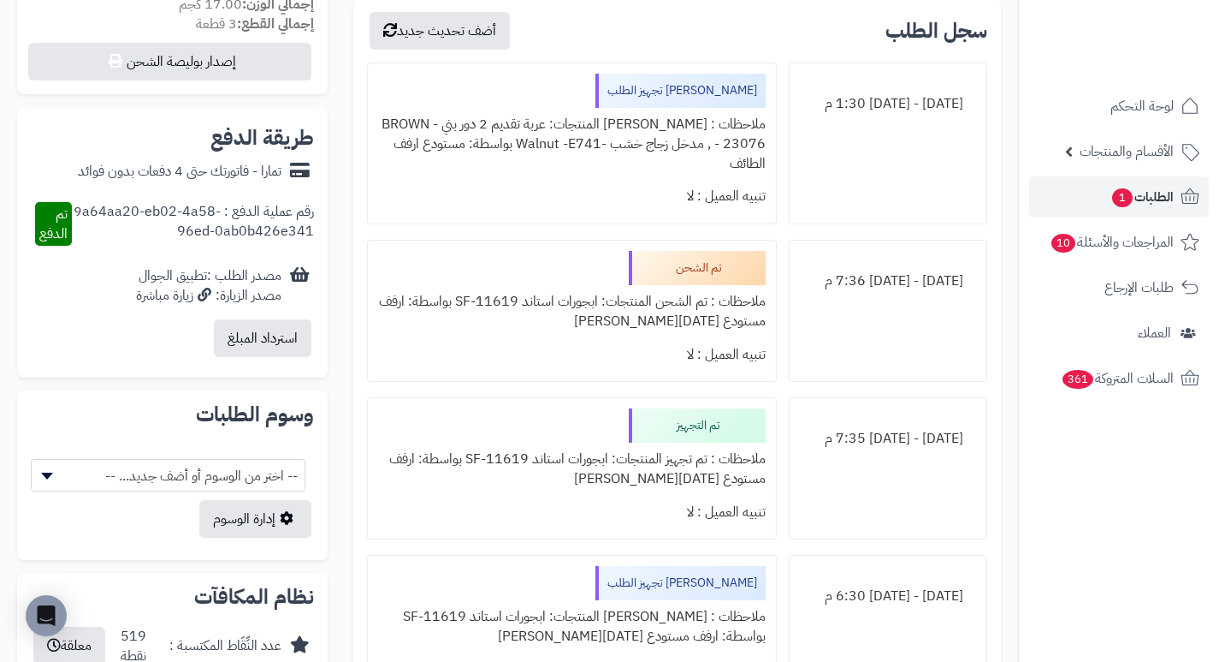
scroll to position [770, 0]
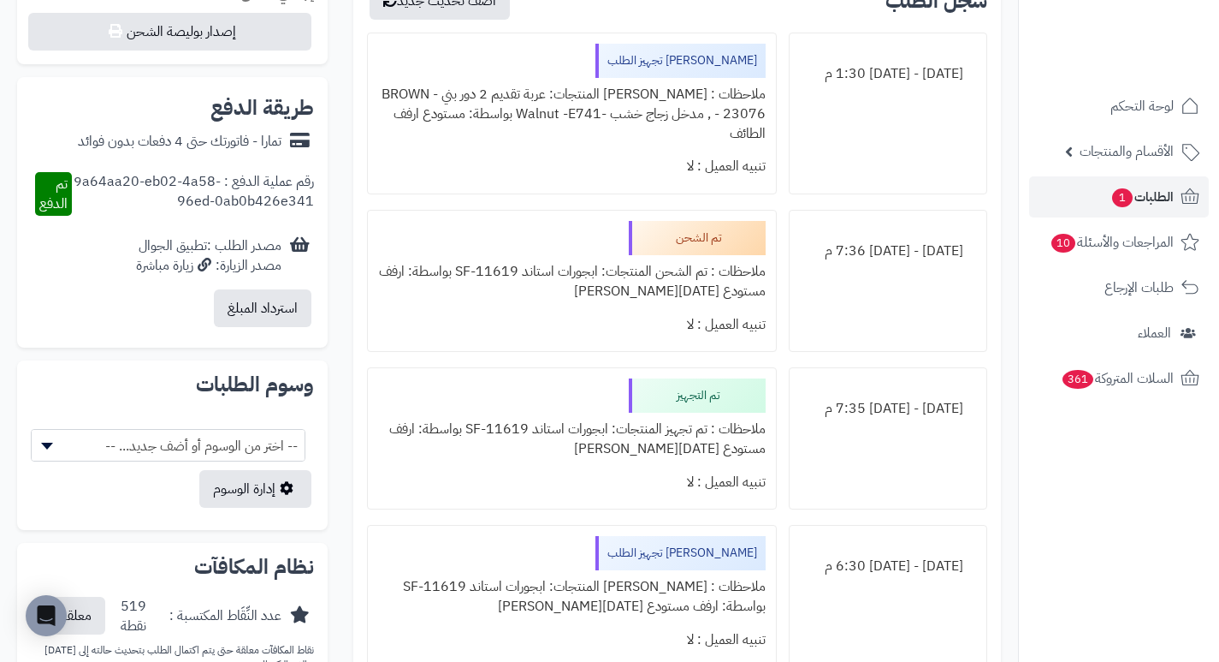
click at [593, 275] on div "ملاحظات : تم الشحن المنتجات: ابجورات استاند SF-11619 بواسطة: ارفف مستودع خميس م…" at bounding box center [571, 281] width 387 height 53
click at [574, 194] on div "جاري تجهيز الطلب ملاحظات : جاري تجهيز المنتجات: عربة تقديم 2 دور بني - BROWN - …" at bounding box center [571, 114] width 409 height 162
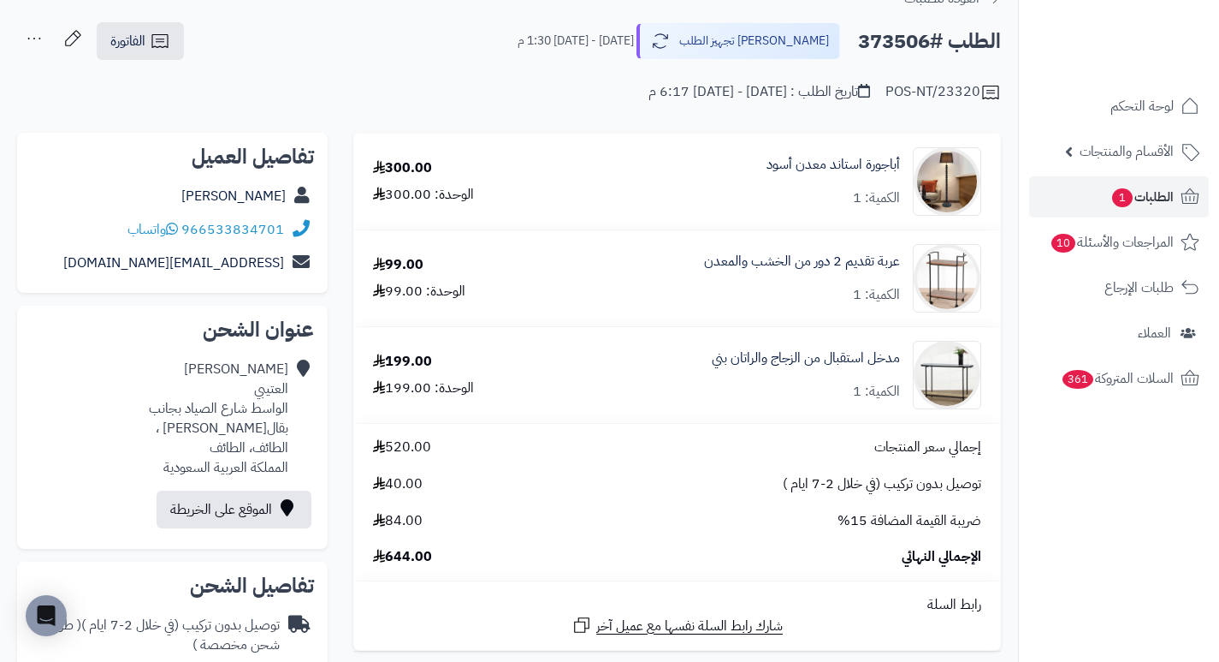
scroll to position [0, 0]
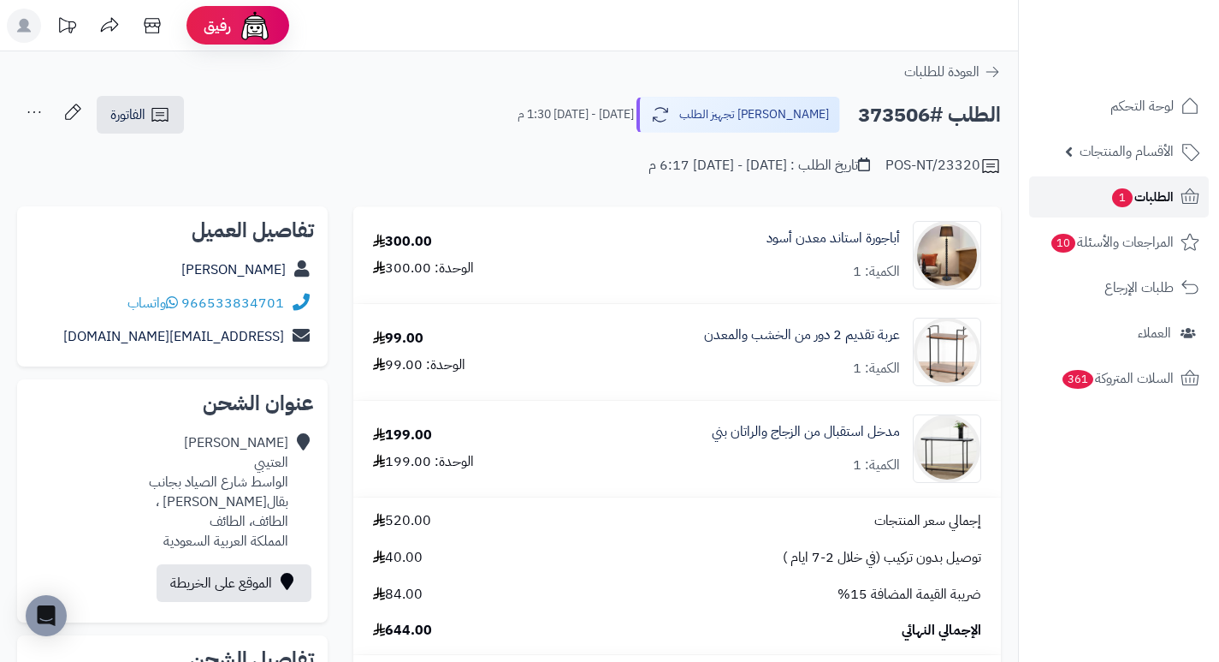
click at [1098, 202] on link "الطلبات 1" at bounding box center [1119, 196] width 180 height 41
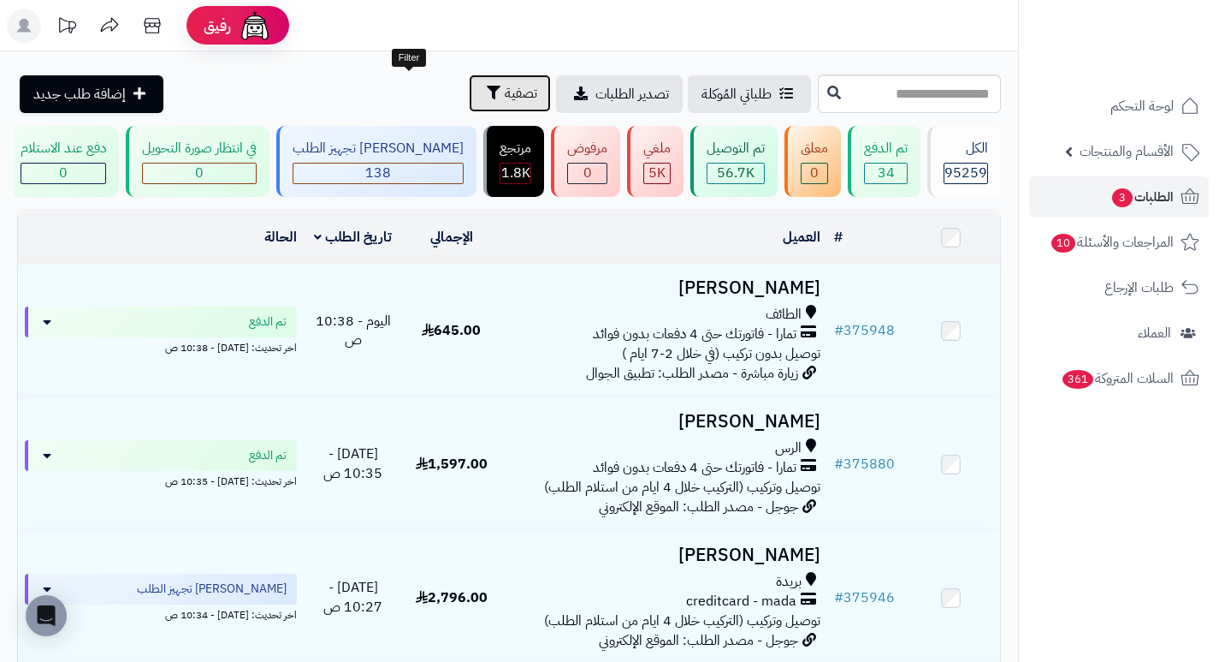
click at [505, 98] on span "تصفية" at bounding box center [521, 93] width 33 height 21
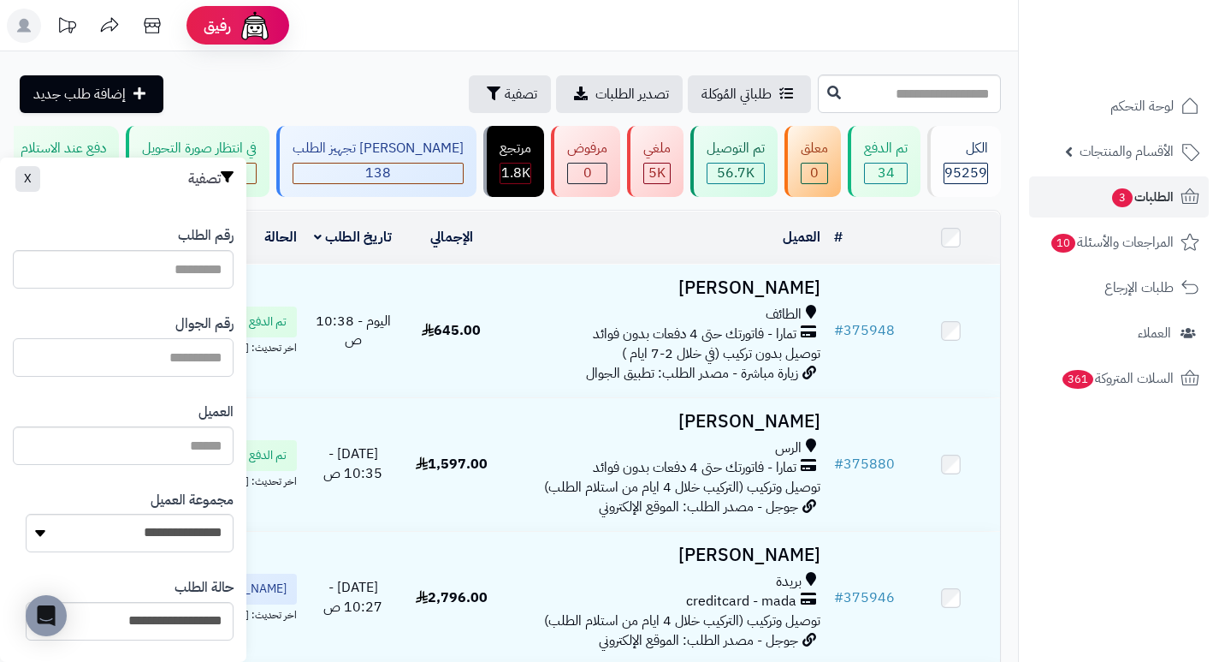
click at [204, 359] on input "text" at bounding box center [123, 357] width 221 height 39
paste input "*********"
type input "*********"
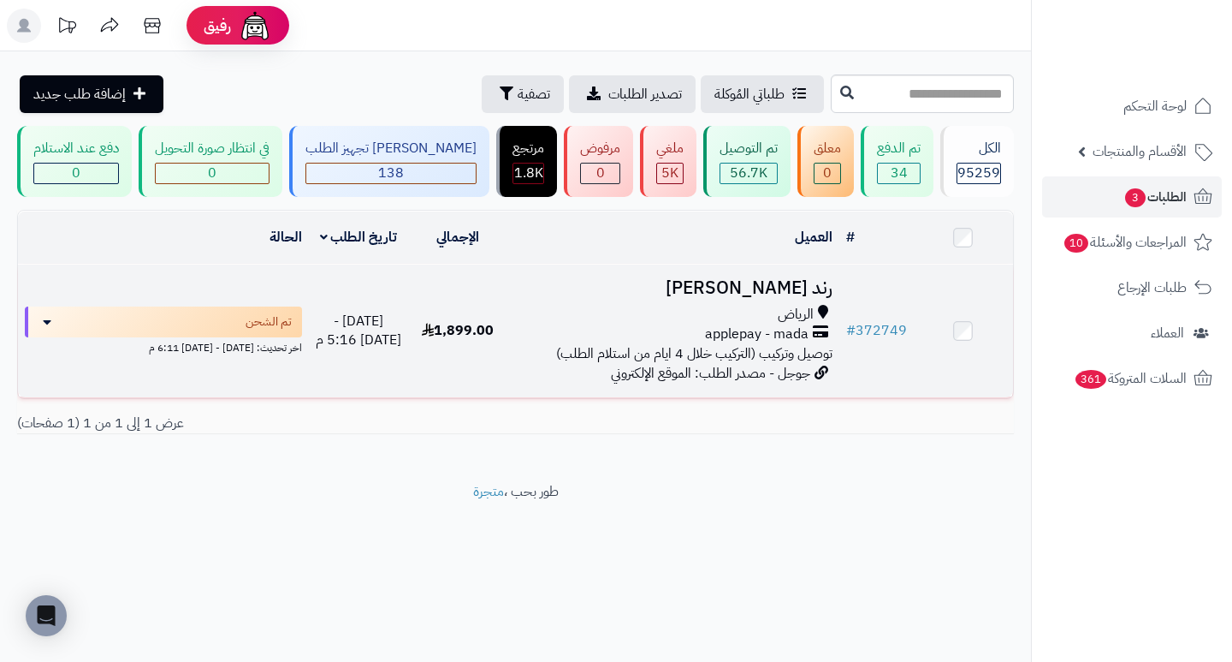
click at [787, 298] on h3 "رند [PERSON_NAME]" at bounding box center [672, 288] width 317 height 20
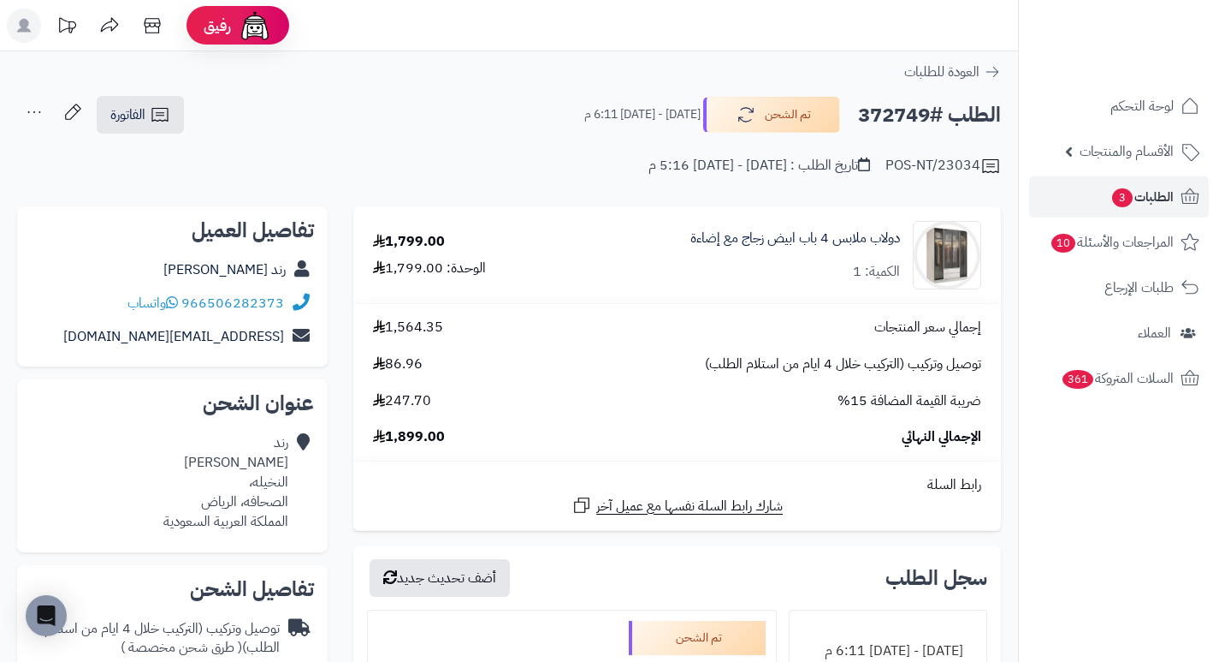
click at [897, 122] on h2 "الطلب #372749" at bounding box center [929, 115] width 143 height 35
copy h2 "372749"
